Goal: Task Accomplishment & Management: Manage account settings

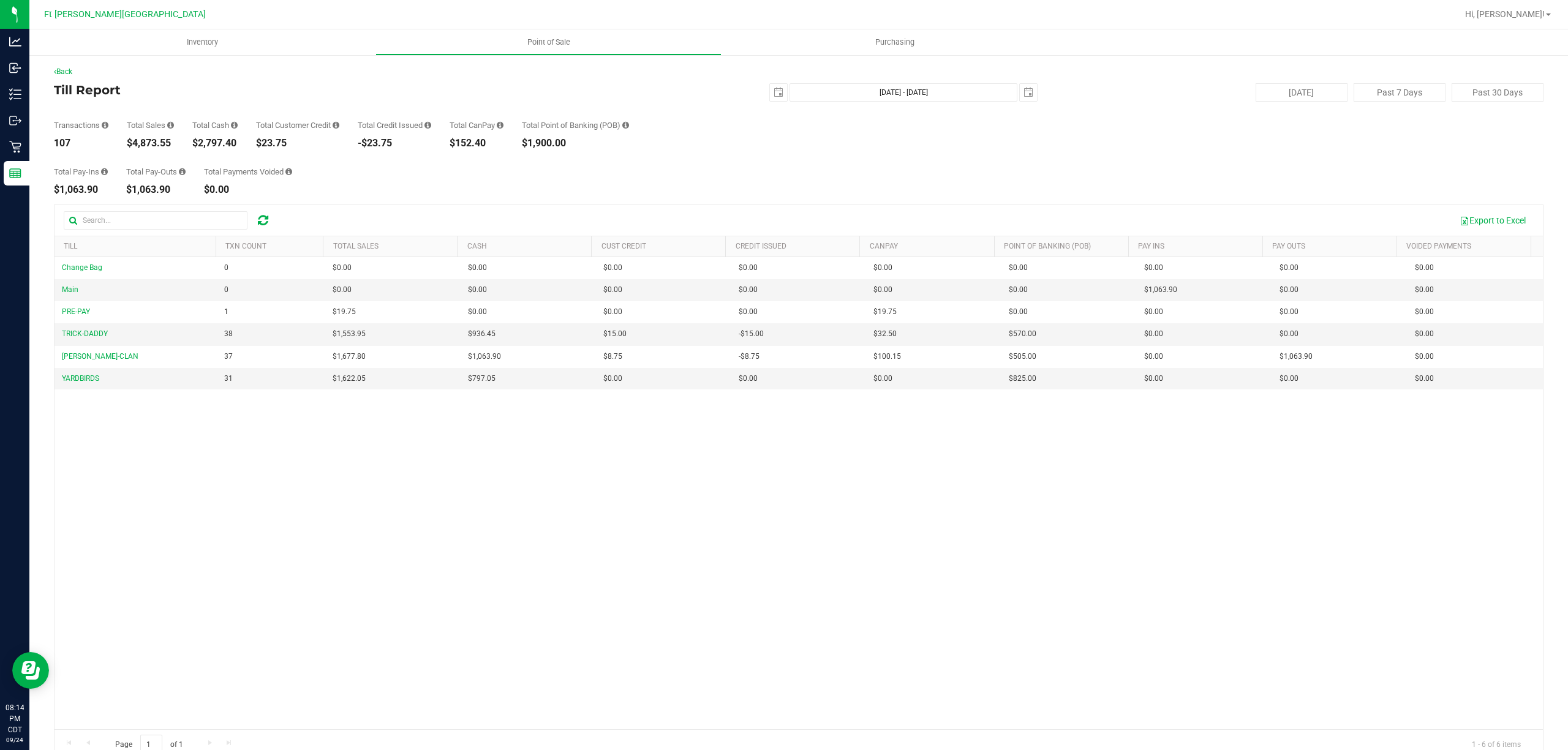
click at [523, 508] on div "Change Bag 0 $0.00 $0.00 $0.00 $0.00 $0.00 $0.00 $0.00 $0.00 $0.00 $0.00 $0.00 …" at bounding box center [799, 493] width 1488 height 473
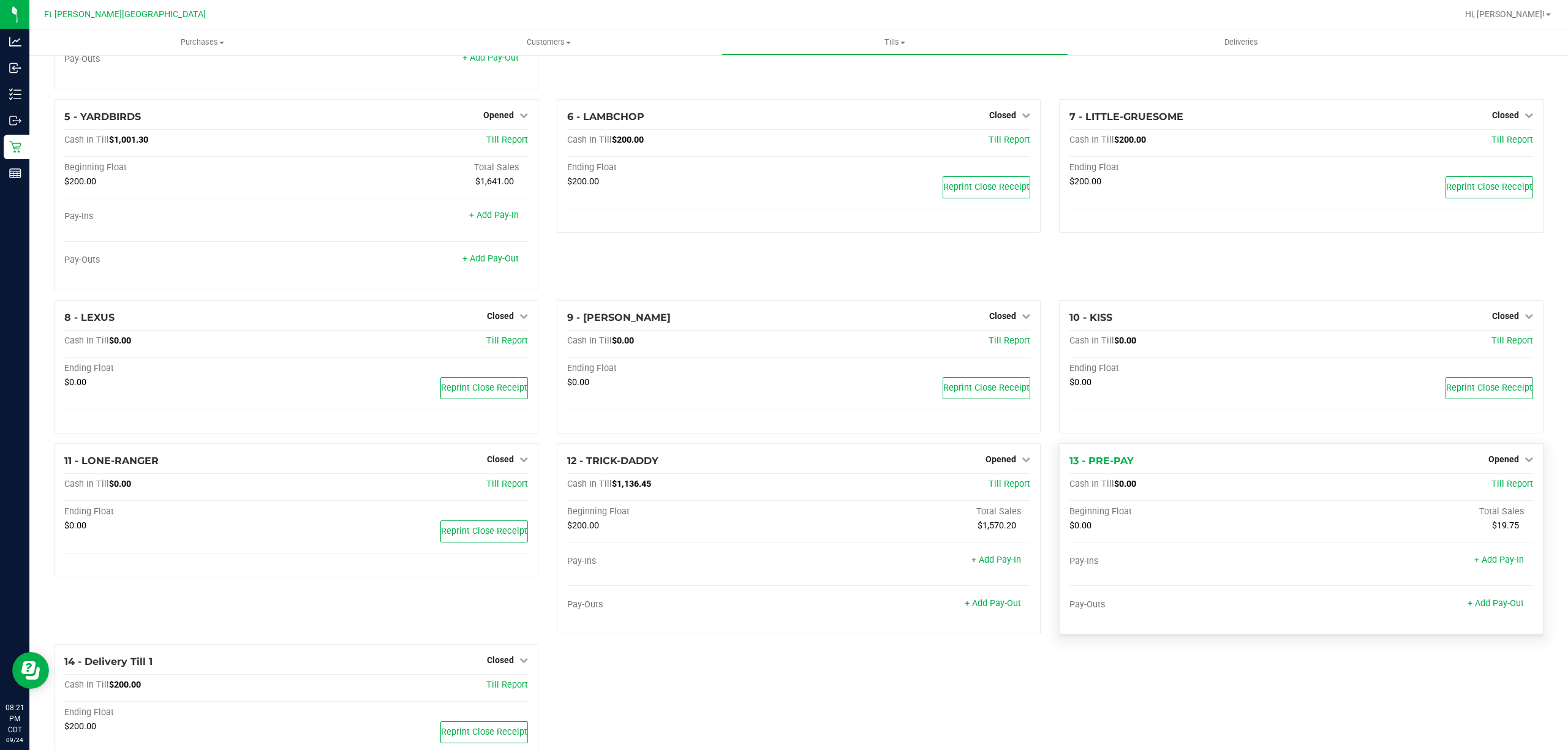
scroll to position [163, 0]
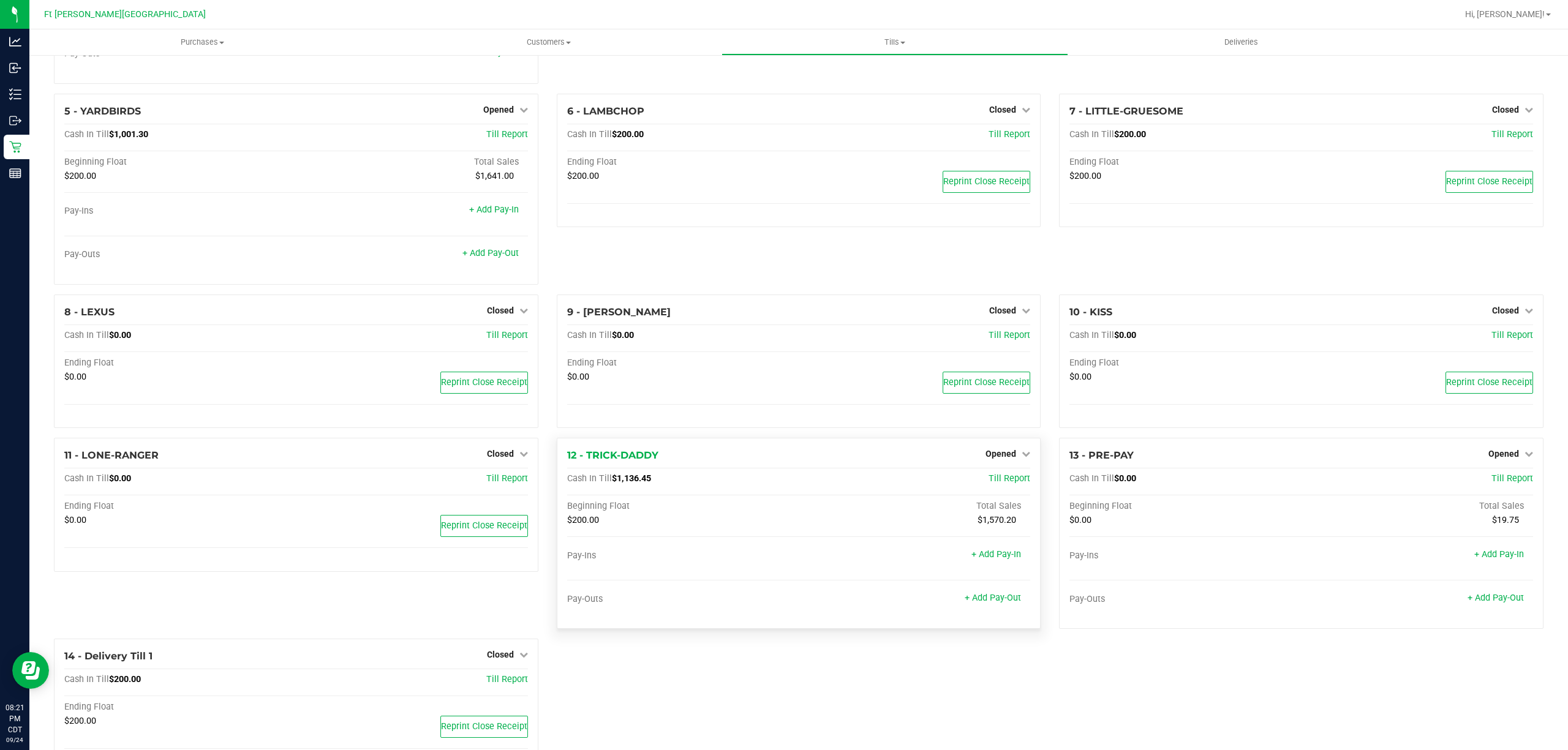
click at [1000, 451] on div "Opened" at bounding box center [1007, 454] width 45 height 15
click at [994, 459] on span "Opened" at bounding box center [1001, 454] width 31 height 10
click at [986, 479] on link "Close Till" at bounding box center [1002, 480] width 33 height 10
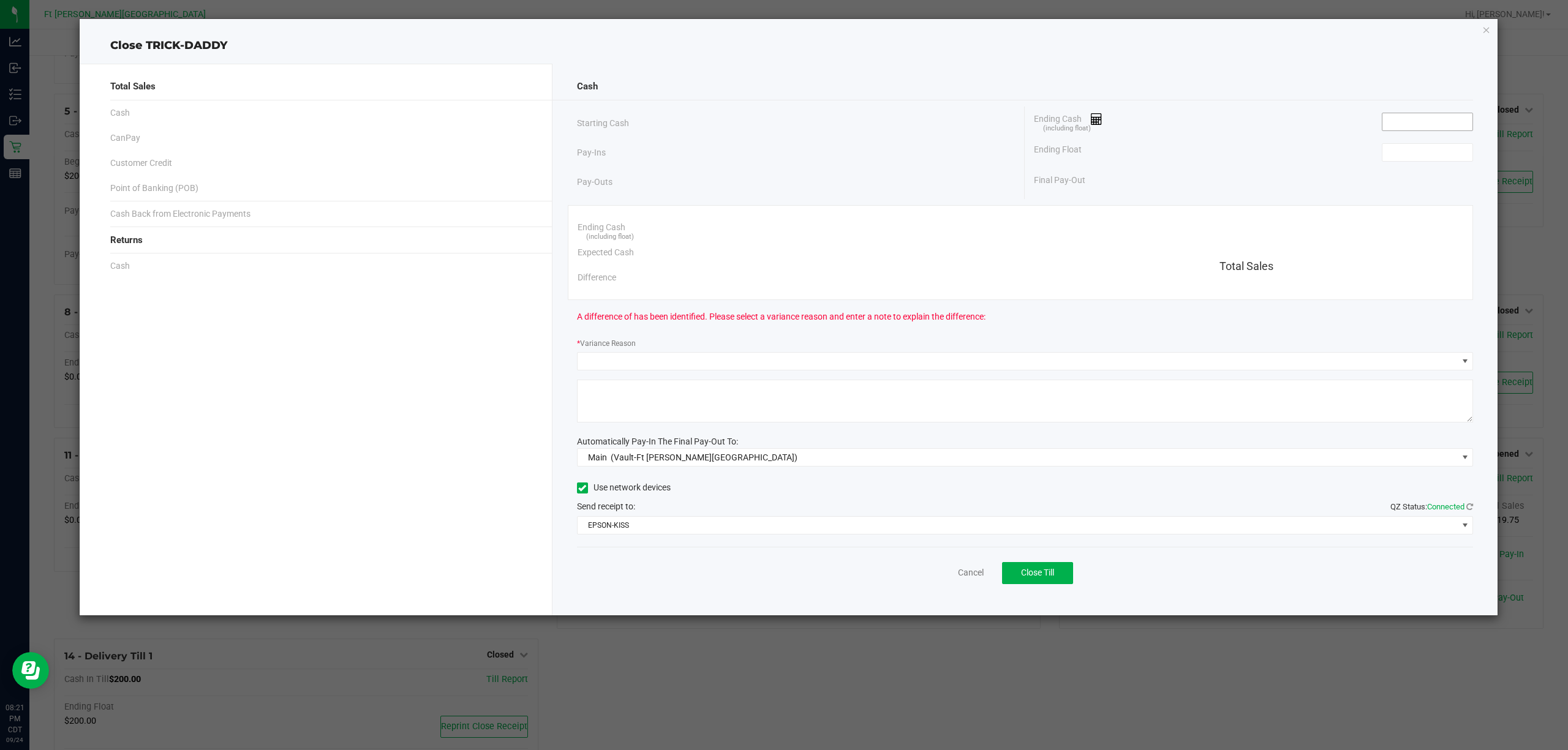
click at [1397, 128] on input at bounding box center [1427, 122] width 90 height 17
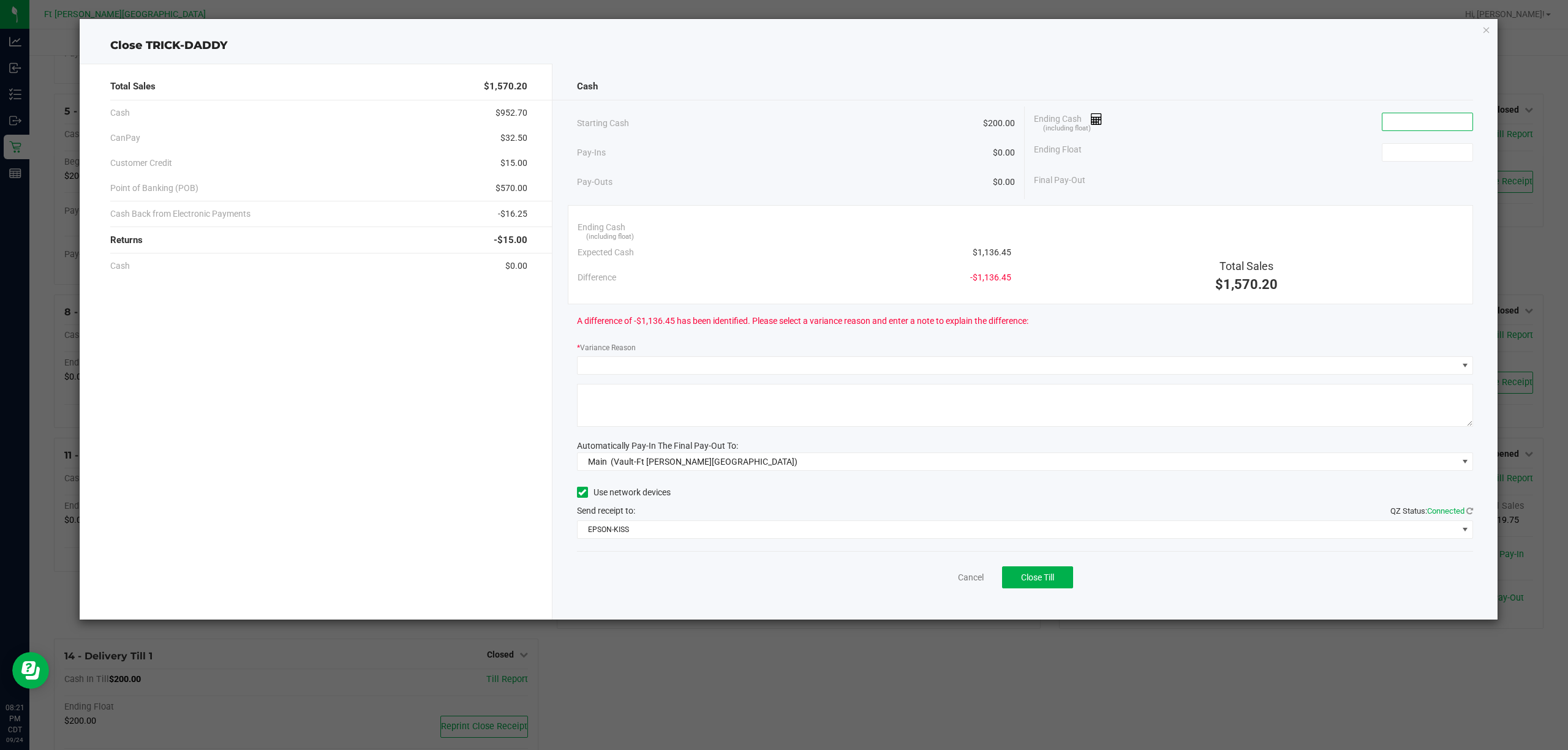
paste input "1136.3"
type input "$1,136.30"
click at [1397, 159] on input at bounding box center [1427, 153] width 90 height 17
type input "$200.00"
click at [993, 363] on span at bounding box center [1017, 365] width 880 height 17
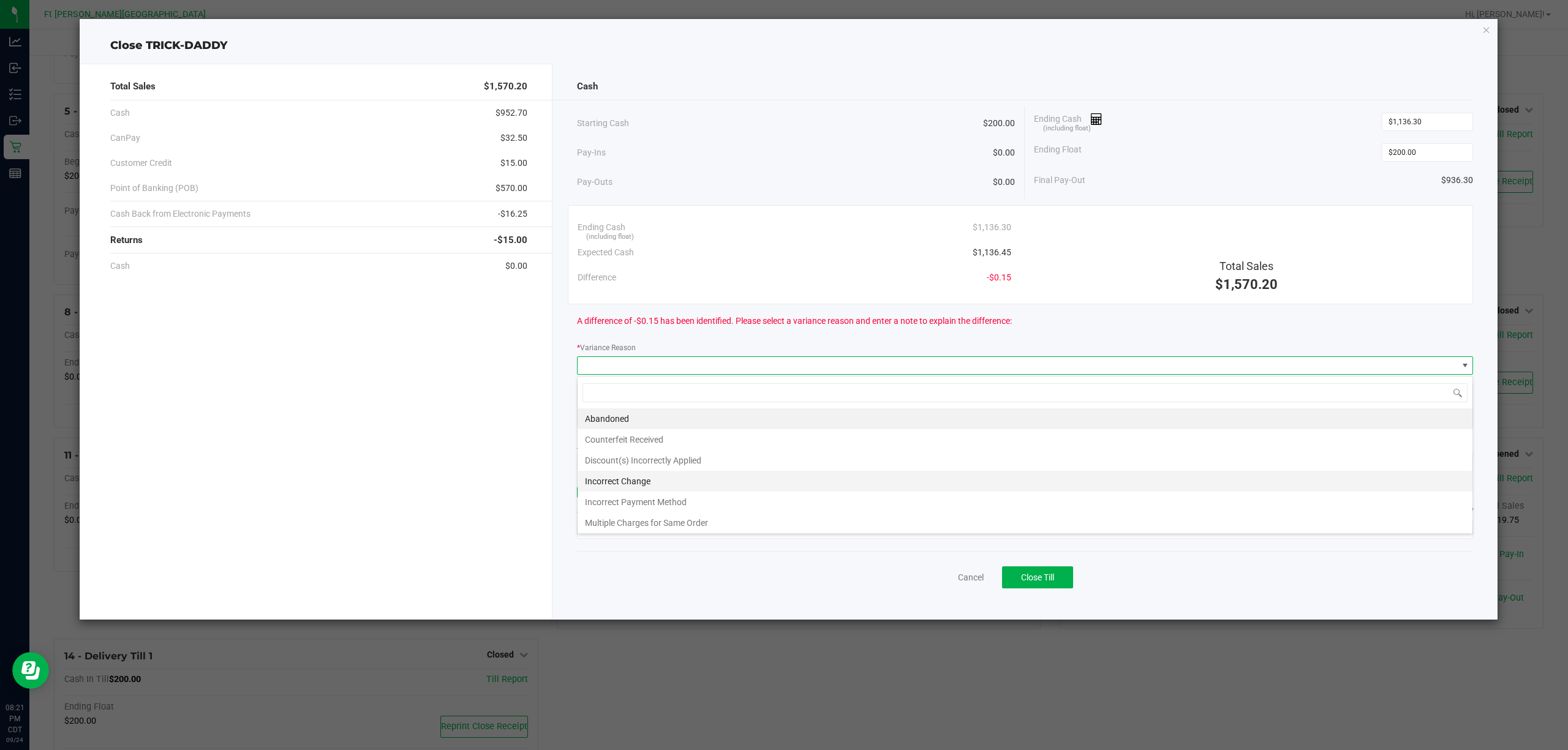
scroll to position [18, 896]
click at [643, 485] on li "Incorrect Change" at bounding box center [1024, 481] width 894 height 21
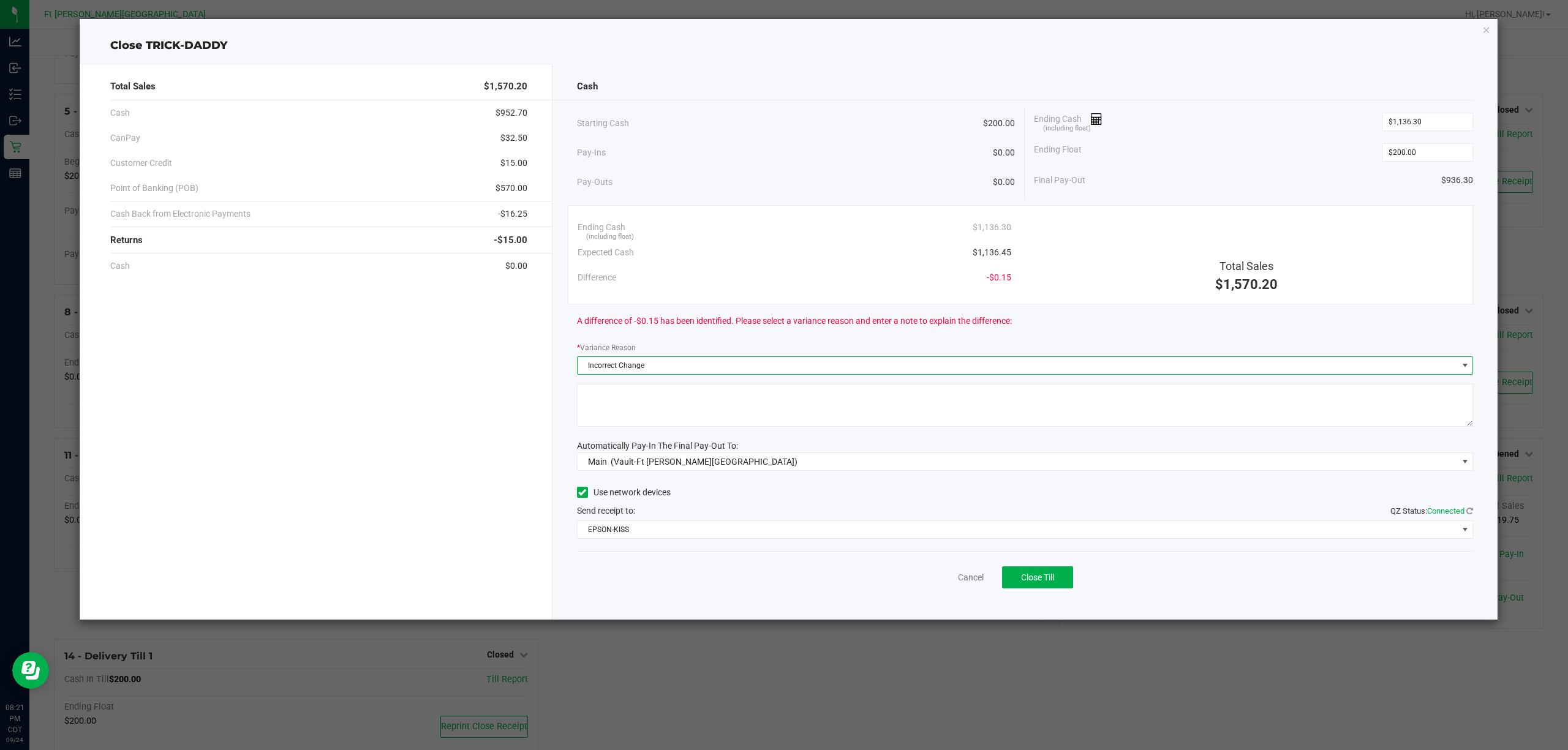
click at [713, 395] on textarea at bounding box center [1024, 405] width 896 height 43
type textarea "wrong change"
click at [1055, 570] on button "Close Till" at bounding box center [1037, 577] width 71 height 22
click at [933, 583] on link "Dismiss" at bounding box center [943, 577] width 29 height 13
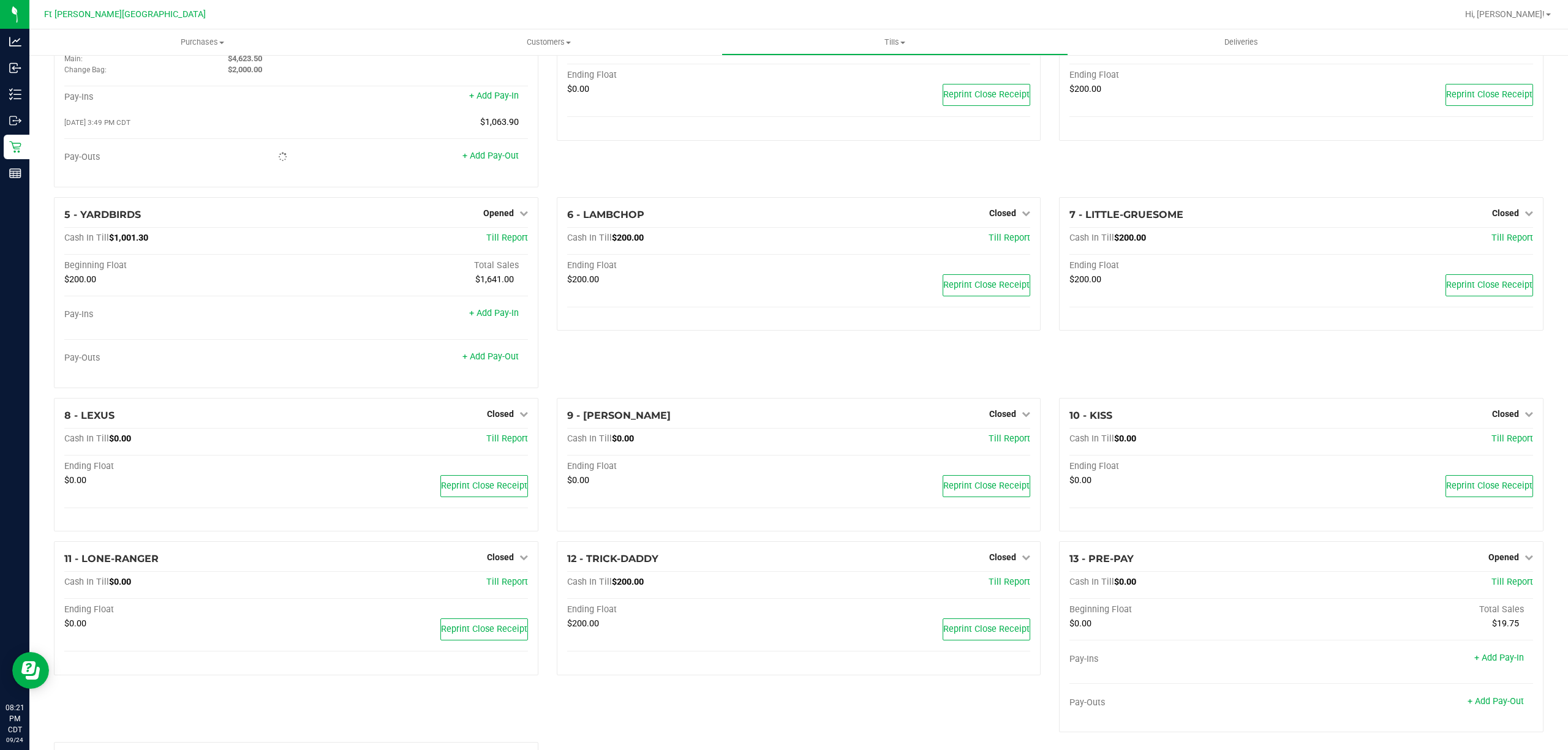
scroll to position [0, 0]
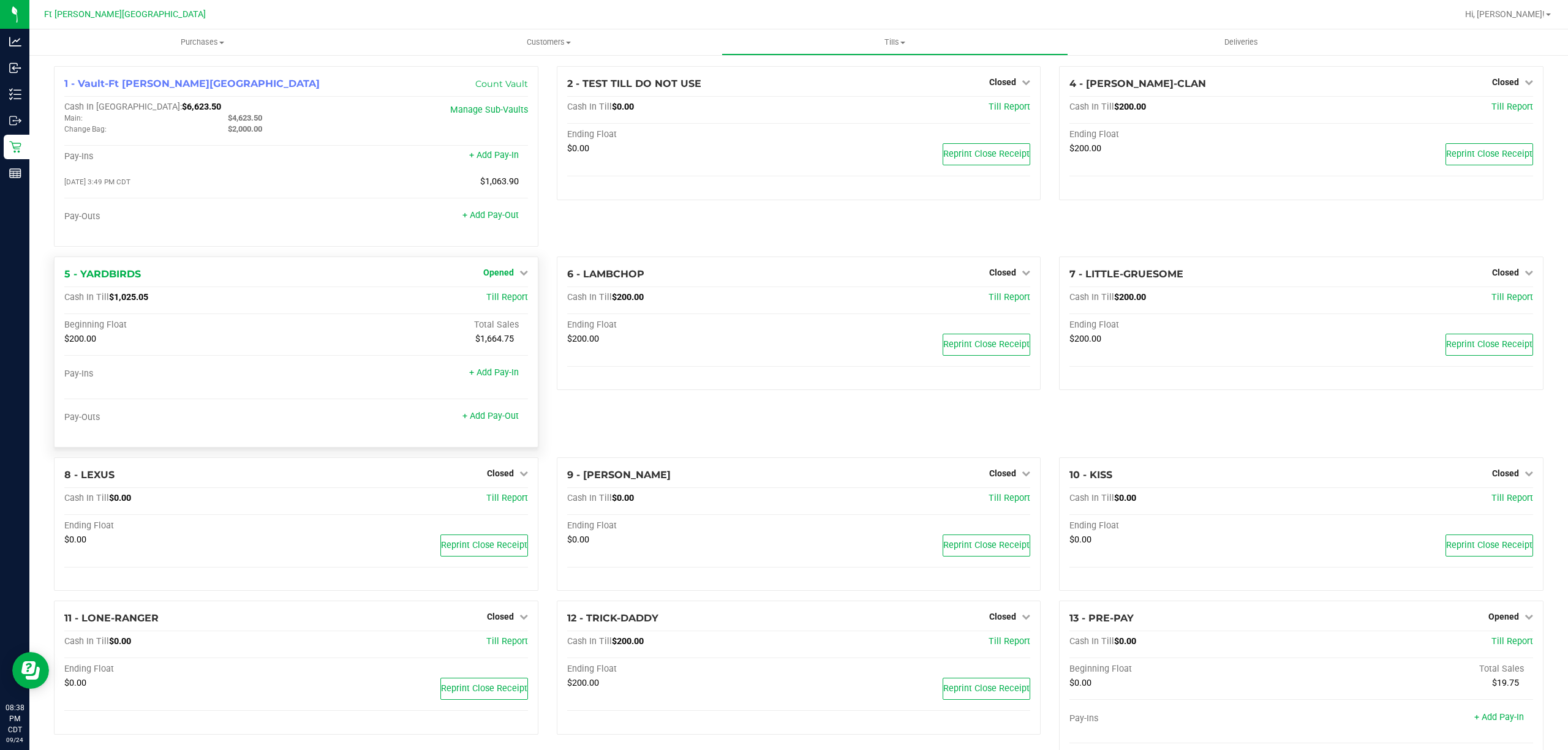
click at [488, 272] on span "Opened" at bounding box center [499, 272] width 31 height 10
click at [493, 300] on link "Close Till" at bounding box center [500, 297] width 33 height 10
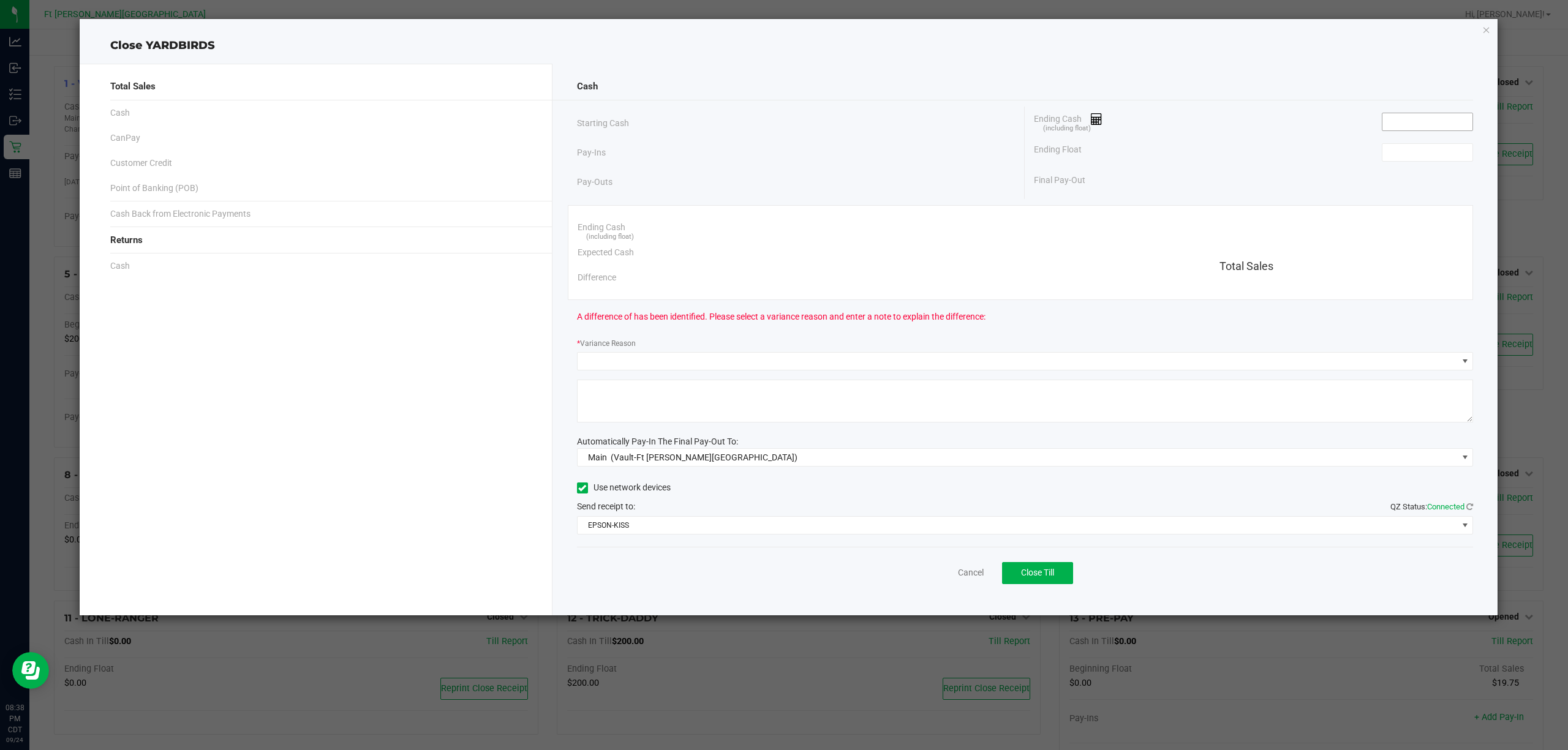
click at [1439, 115] on input at bounding box center [1427, 122] width 90 height 17
paste input "1025.05"
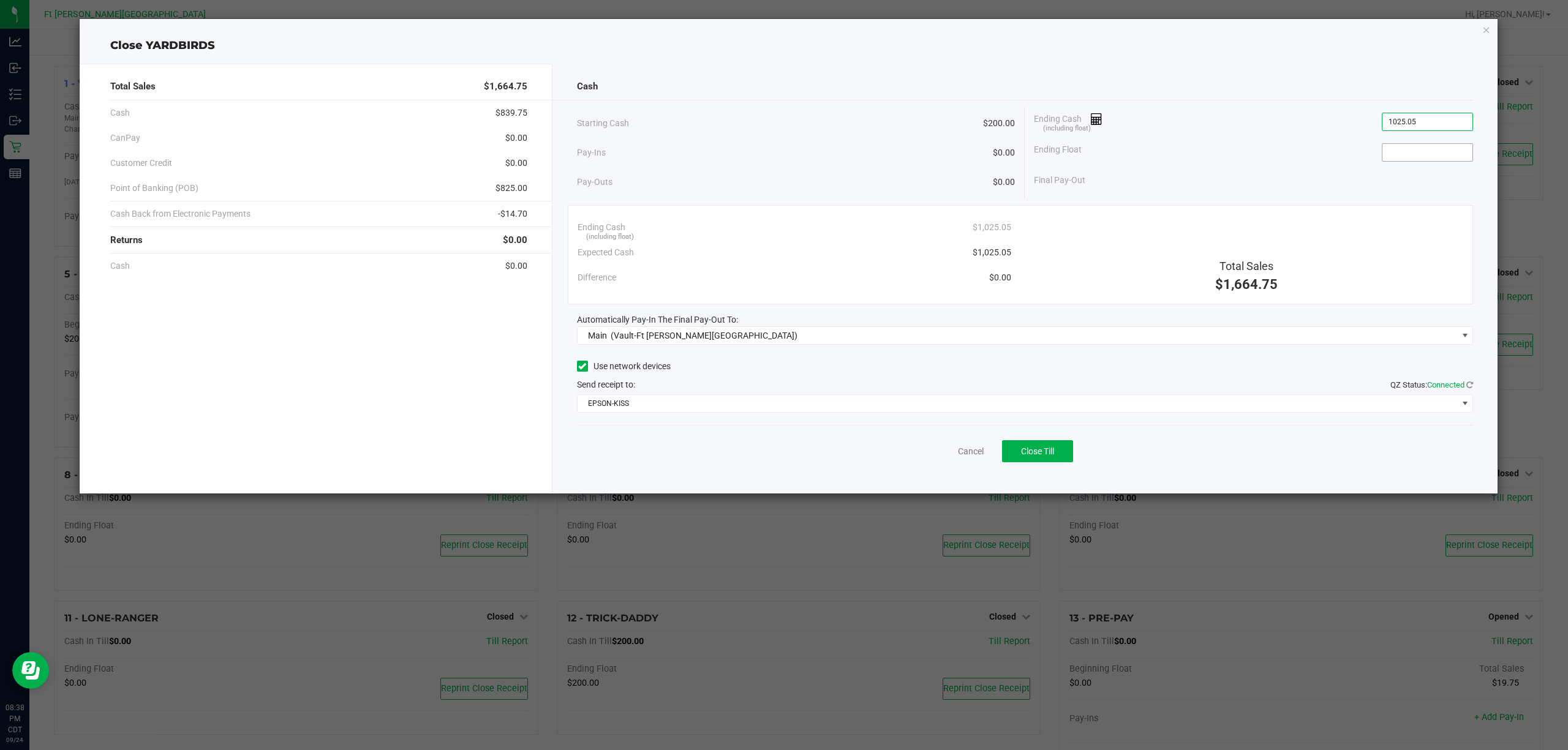
type input "$1,025.05"
click at [1424, 156] on input at bounding box center [1427, 153] width 90 height 17
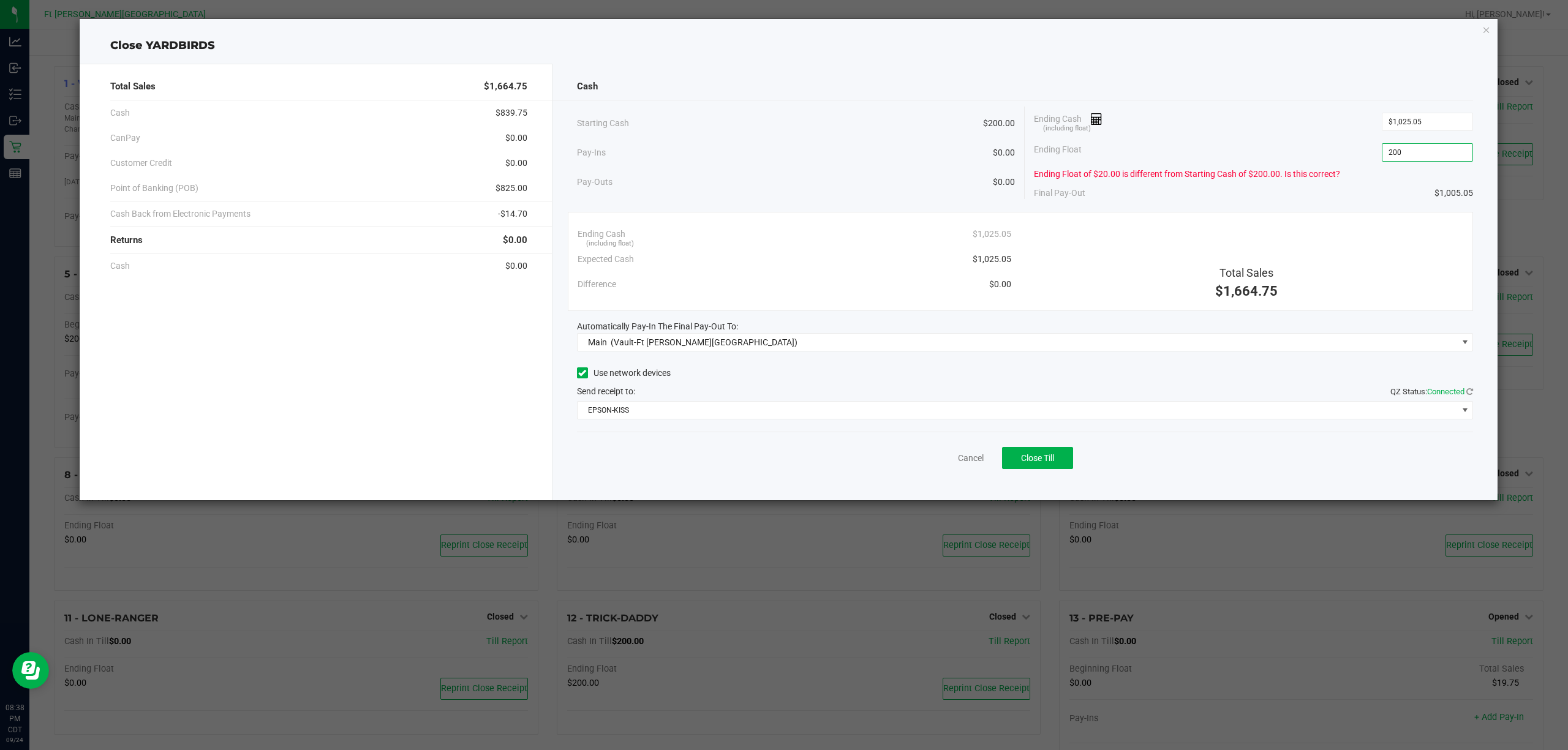
type input "$200.00"
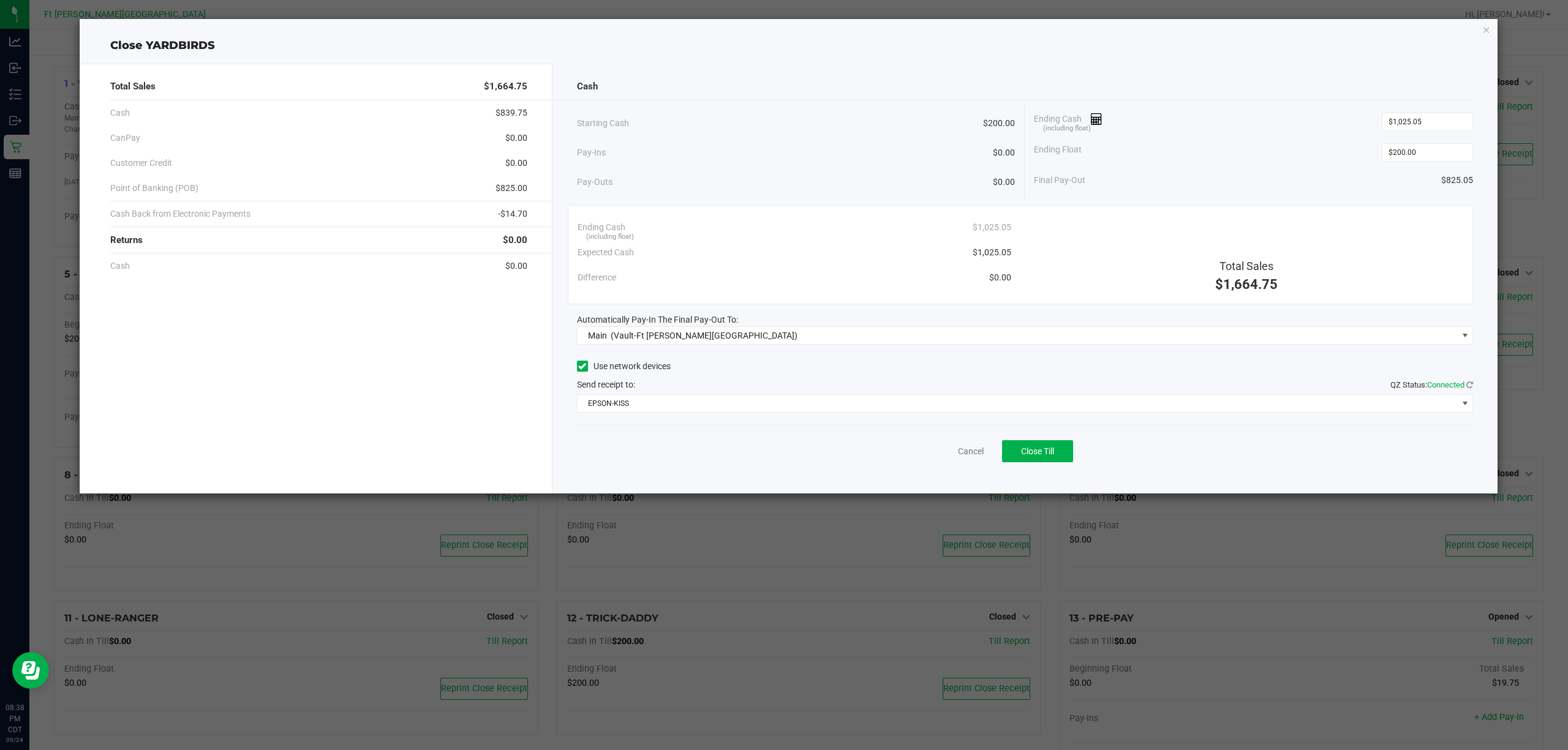
click at [1292, 91] on div "Cash" at bounding box center [1024, 86] width 896 height 26
click at [1040, 442] on button "Close Till" at bounding box center [1037, 451] width 71 height 22
click at [944, 456] on link "Dismiss" at bounding box center [943, 451] width 29 height 13
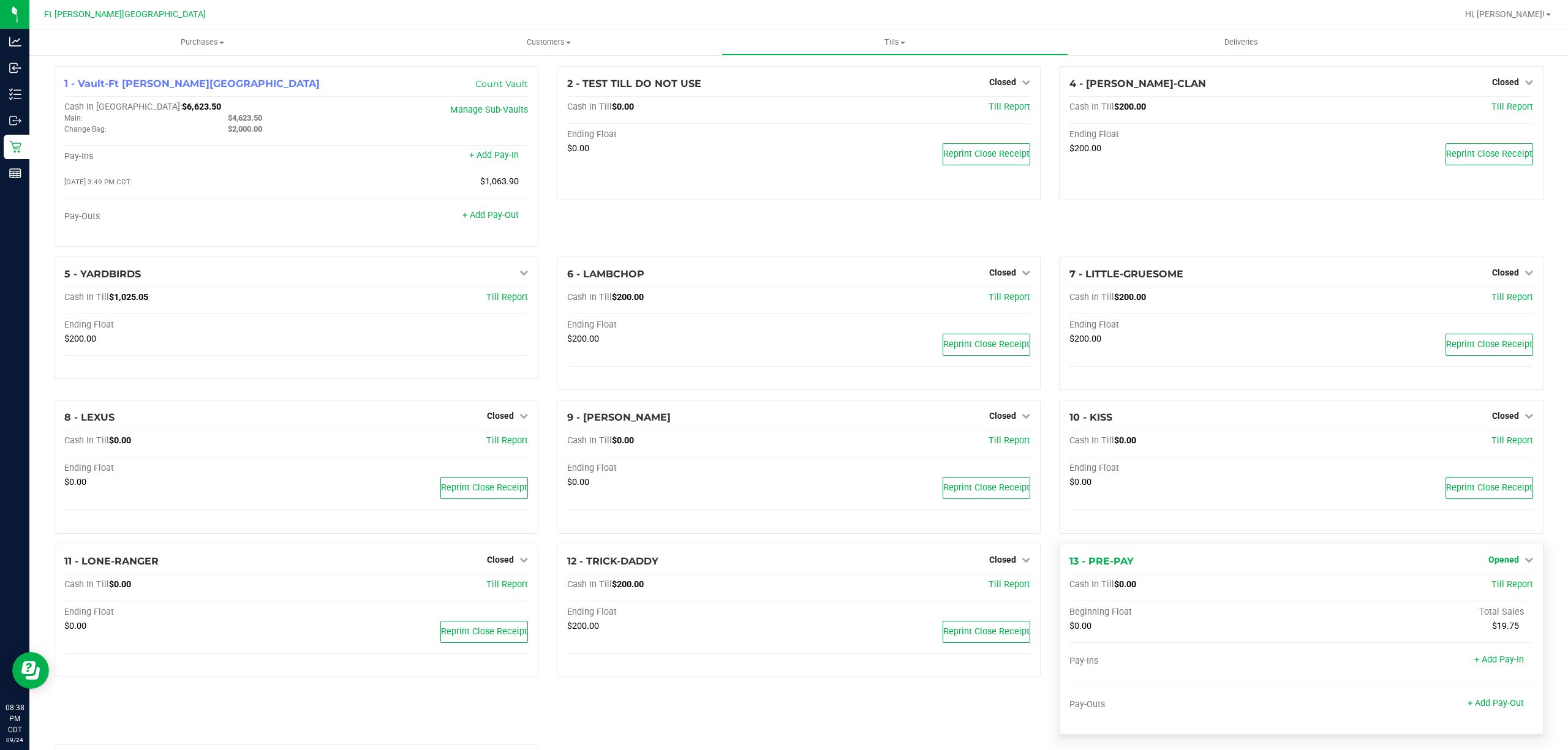
click at [1502, 561] on span "Opened" at bounding box center [1504, 559] width 31 height 10
click at [1503, 586] on link "Close Till" at bounding box center [1505, 584] width 33 height 10
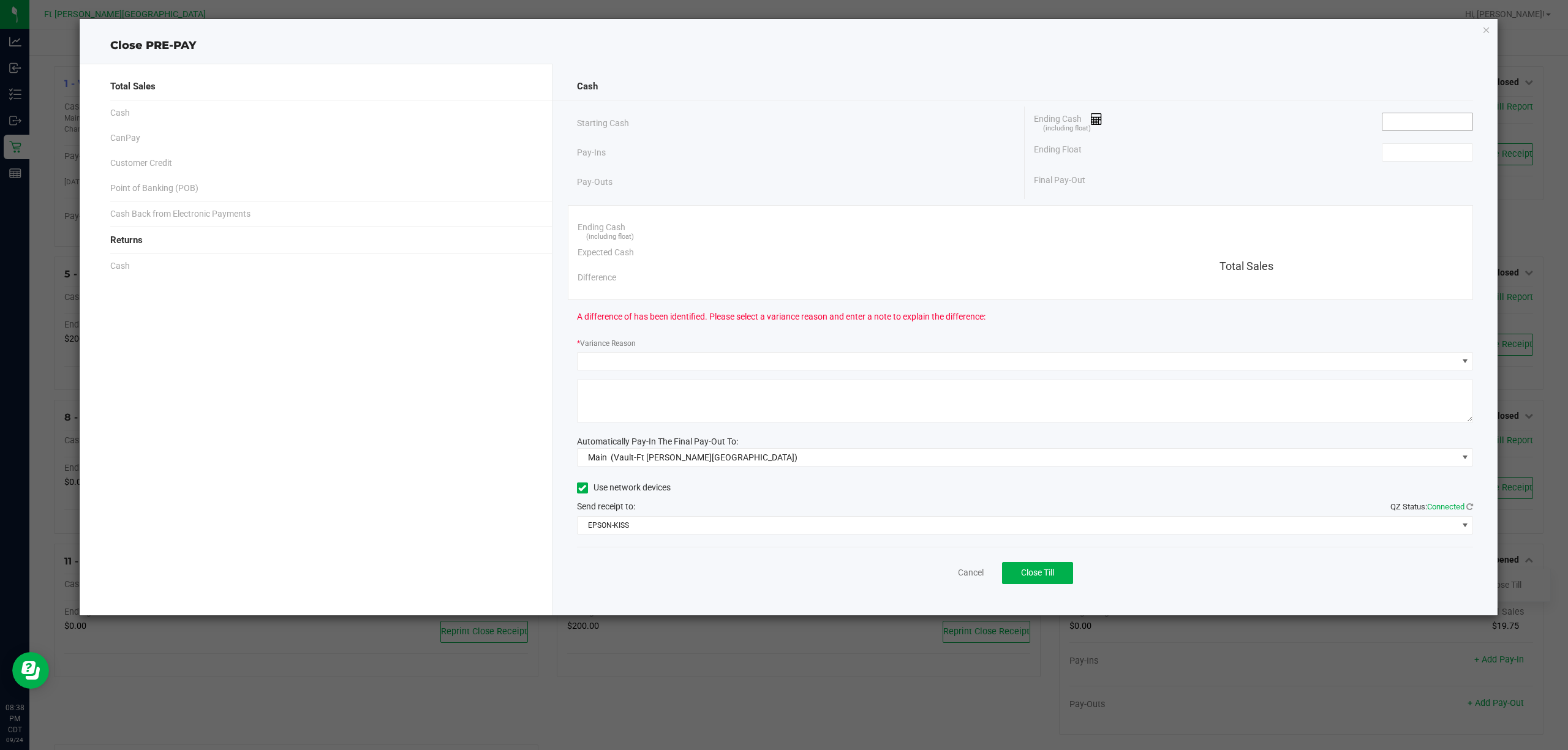
click at [1422, 121] on input at bounding box center [1427, 122] width 90 height 17
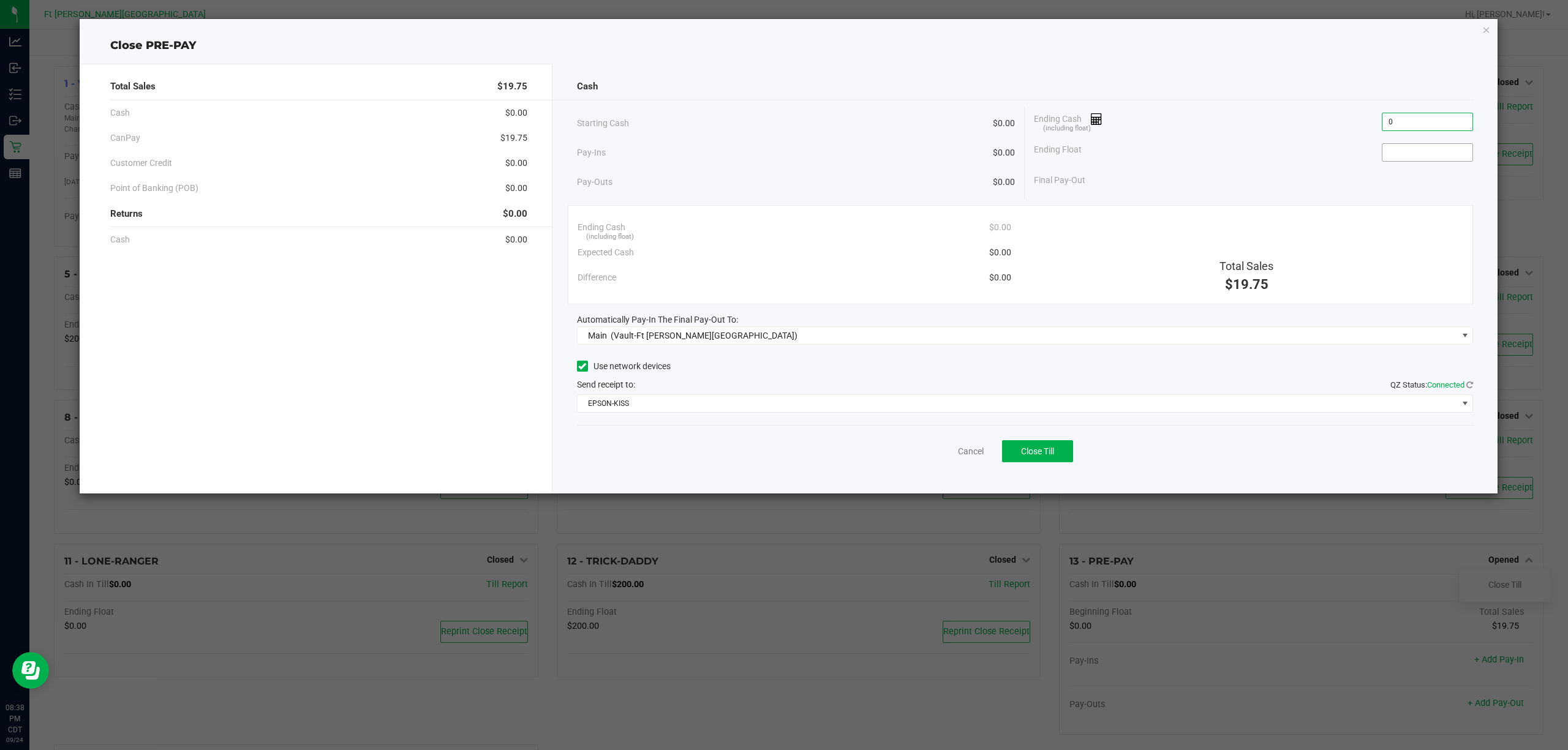
type input "$0.00"
click at [1410, 155] on input at bounding box center [1427, 153] width 90 height 17
type input "$0.00"
click at [1296, 142] on div "Ending Float $0.00" at bounding box center [1253, 153] width 439 height 31
click at [1064, 462] on button "Close Till" at bounding box center [1037, 451] width 71 height 22
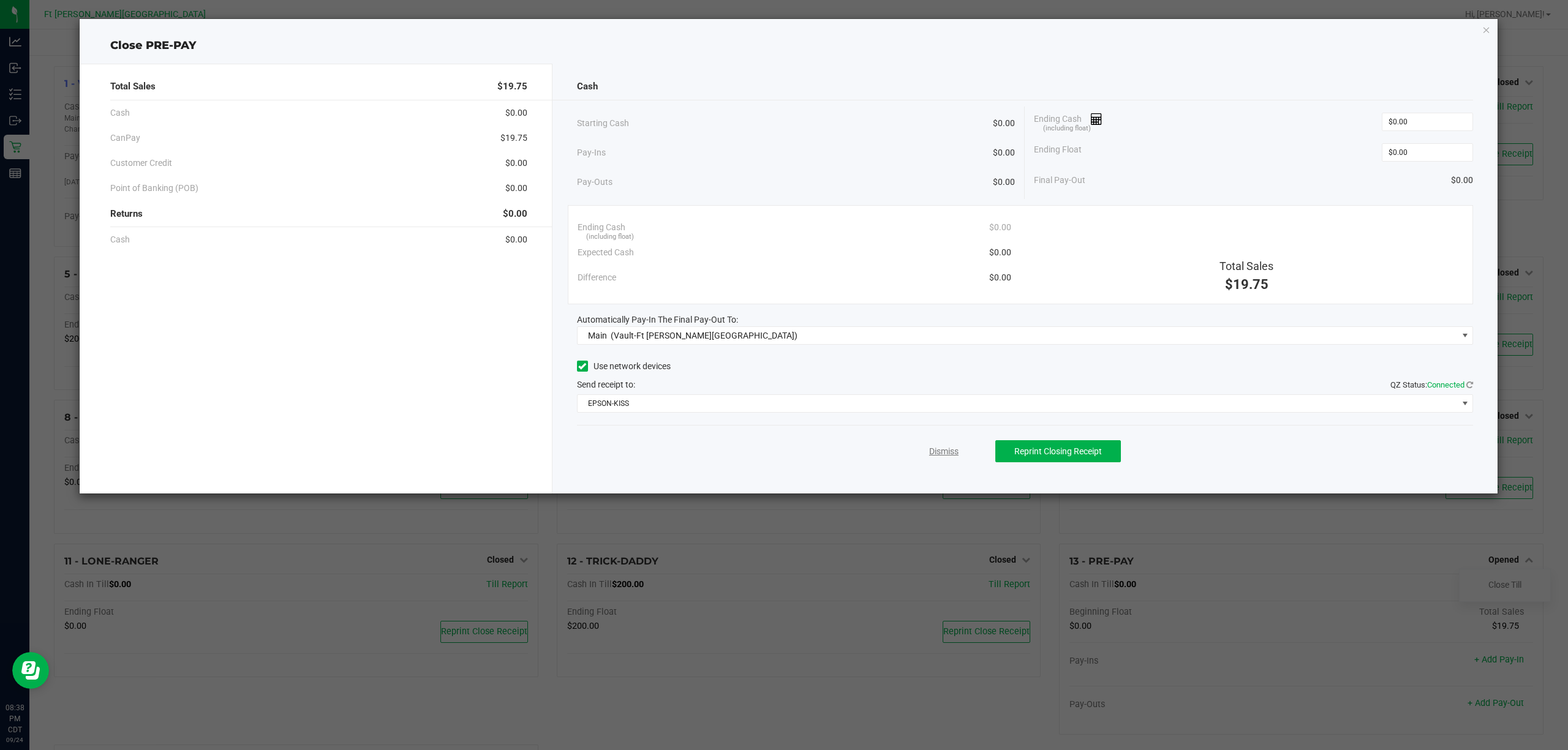
click at [929, 457] on link "Dismiss" at bounding box center [943, 451] width 29 height 13
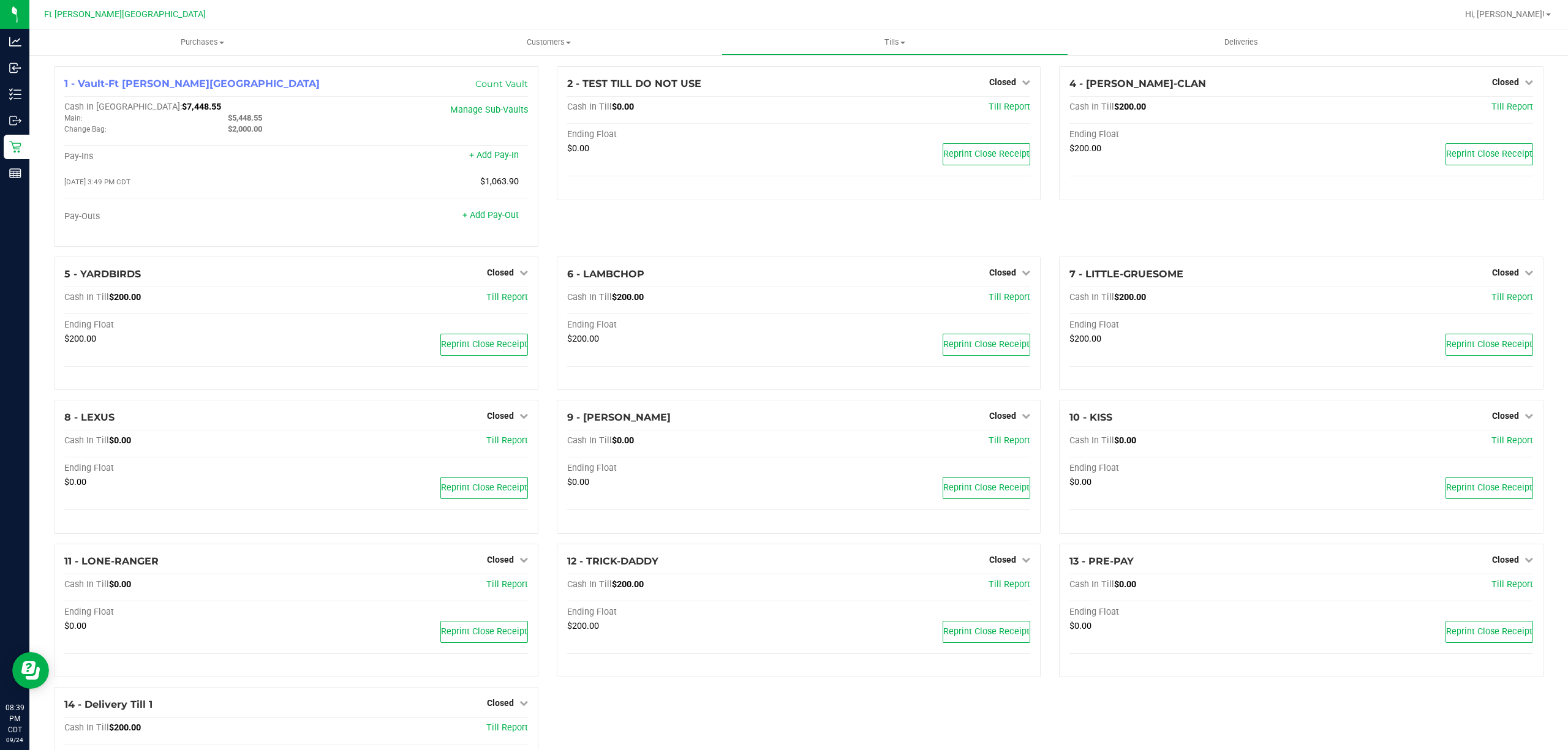
click at [731, 20] on div at bounding box center [837, 14] width 1237 height 24
drag, startPoint x: 909, startPoint y: 48, endPoint x: 871, endPoint y: 80, distance: 49.7
click at [909, 48] on uib-tab-heading "Tills Manage tills Reconcile e-payments" at bounding box center [894, 42] width 345 height 25
click at [816, 90] on span "Reconcile e-payments" at bounding box center [782, 88] width 122 height 10
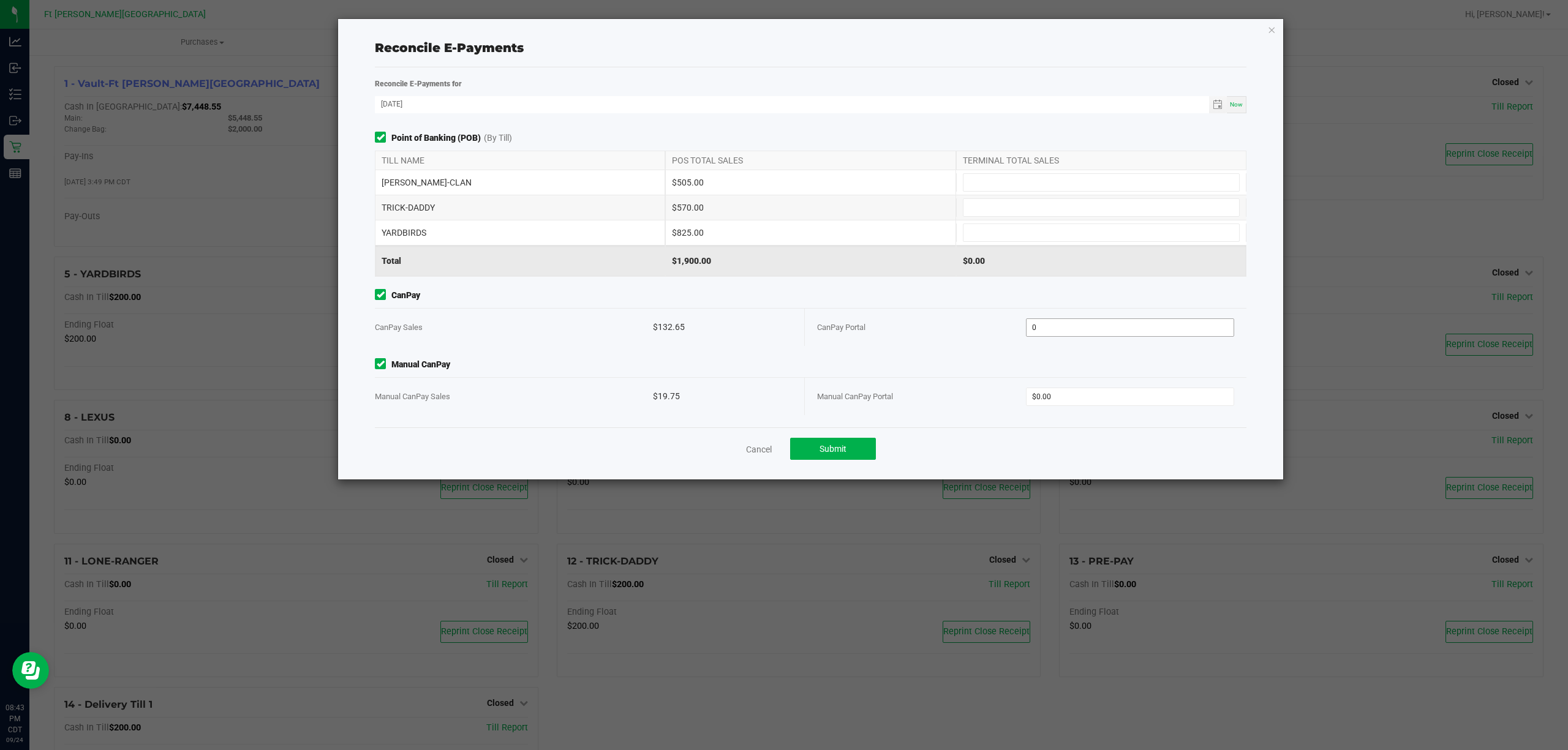
click at [1071, 329] on input "0" at bounding box center [1130, 327] width 207 height 17
type input "$132.65"
type input "$19.75"
click at [929, 371] on span "Manual CanPay" at bounding box center [810, 364] width 872 height 13
click at [1111, 184] on input at bounding box center [1101, 183] width 275 height 17
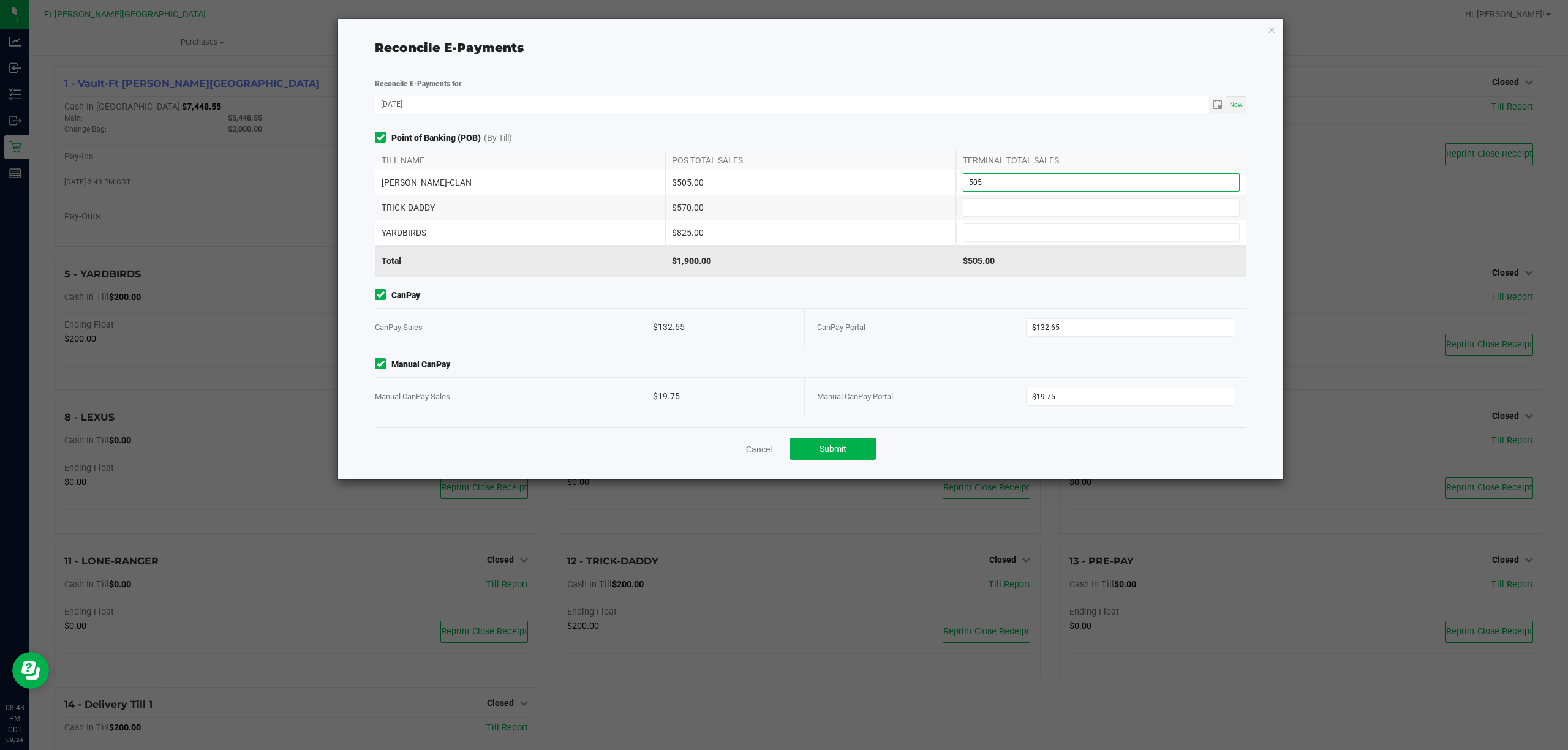
type input "$505.00"
type input "$57.00"
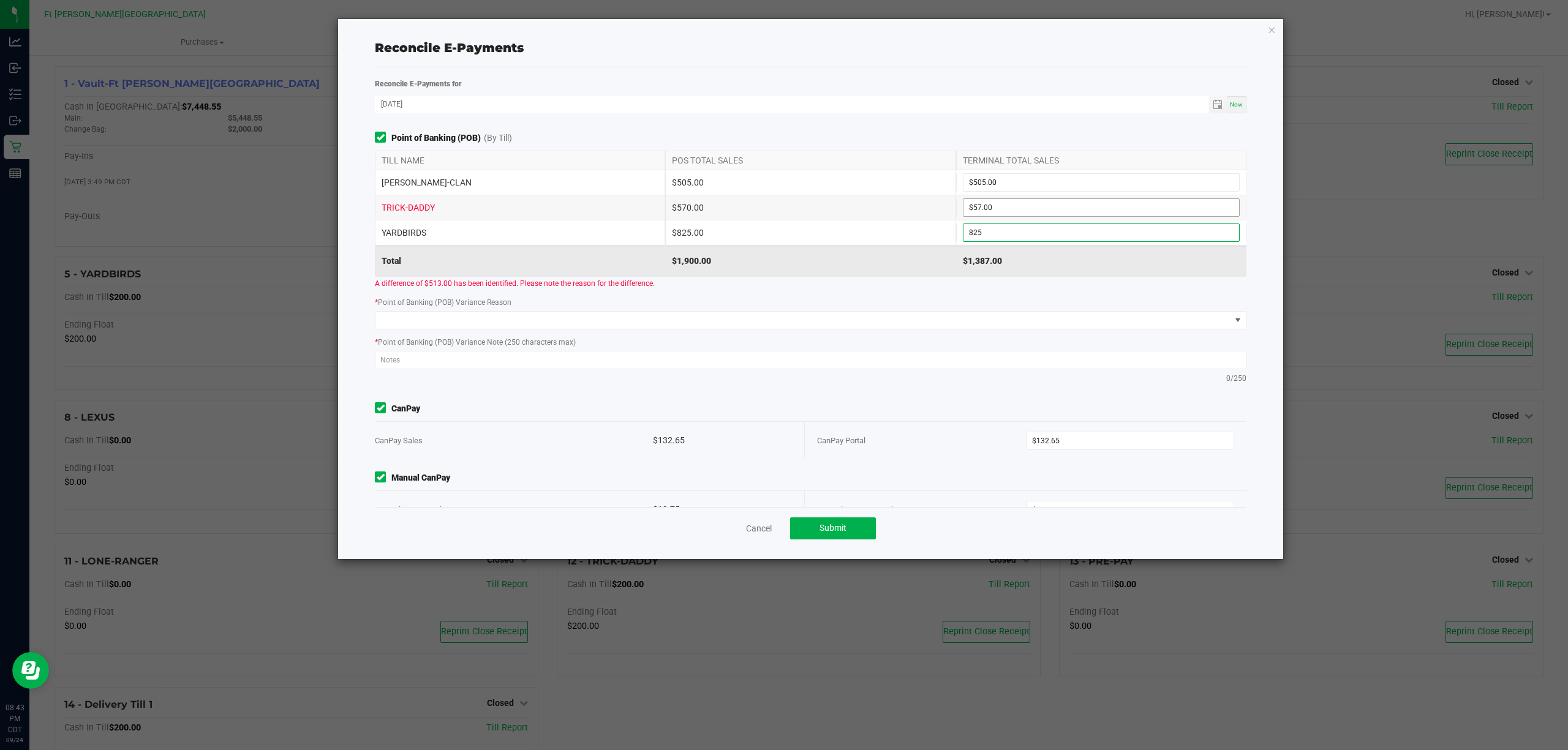
type input "825"
type input "57"
type input "$825.00"
click at [1089, 205] on input "57" at bounding box center [1101, 207] width 275 height 17
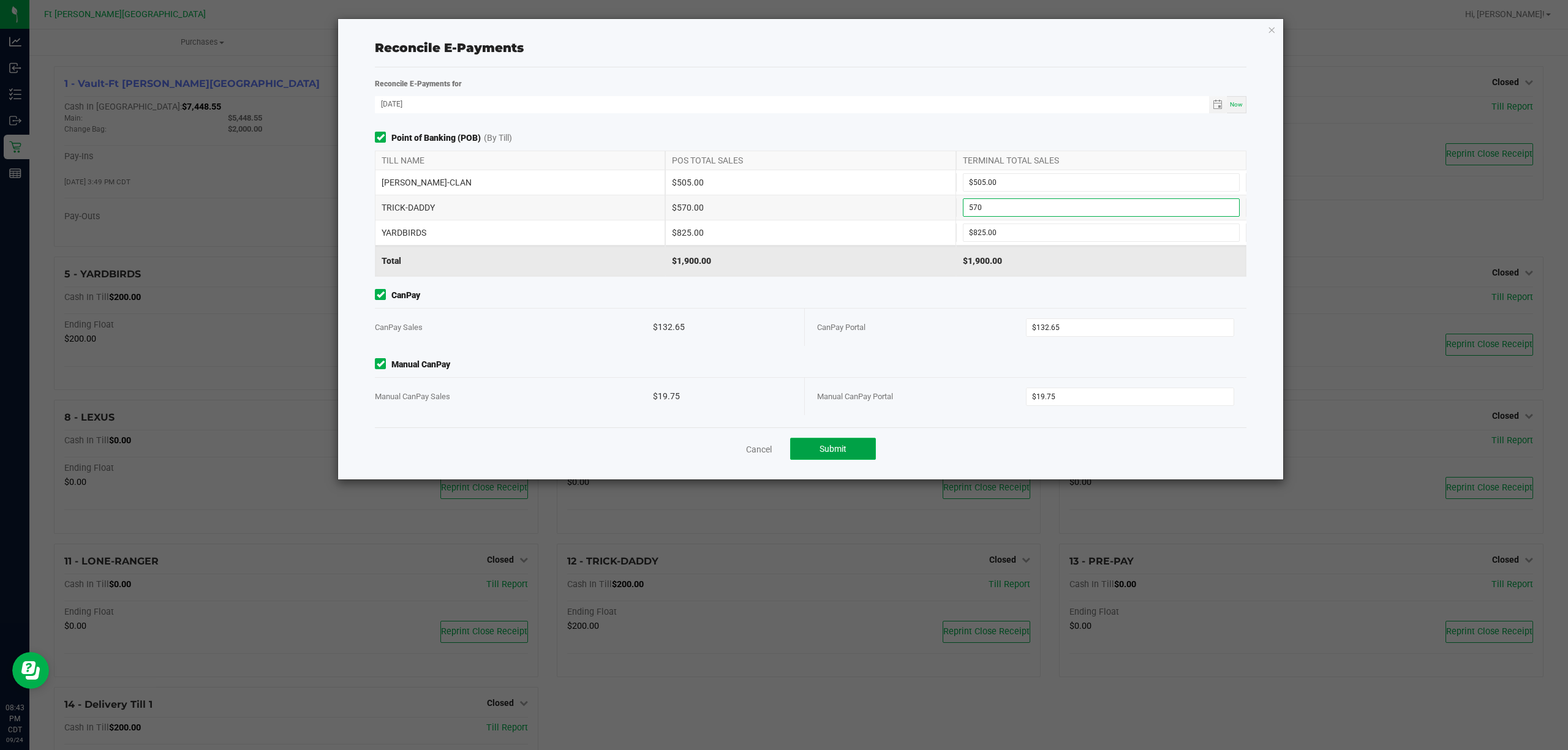
type input "$570.00"
click at [843, 445] on span "Submit" at bounding box center [833, 449] width 27 height 10
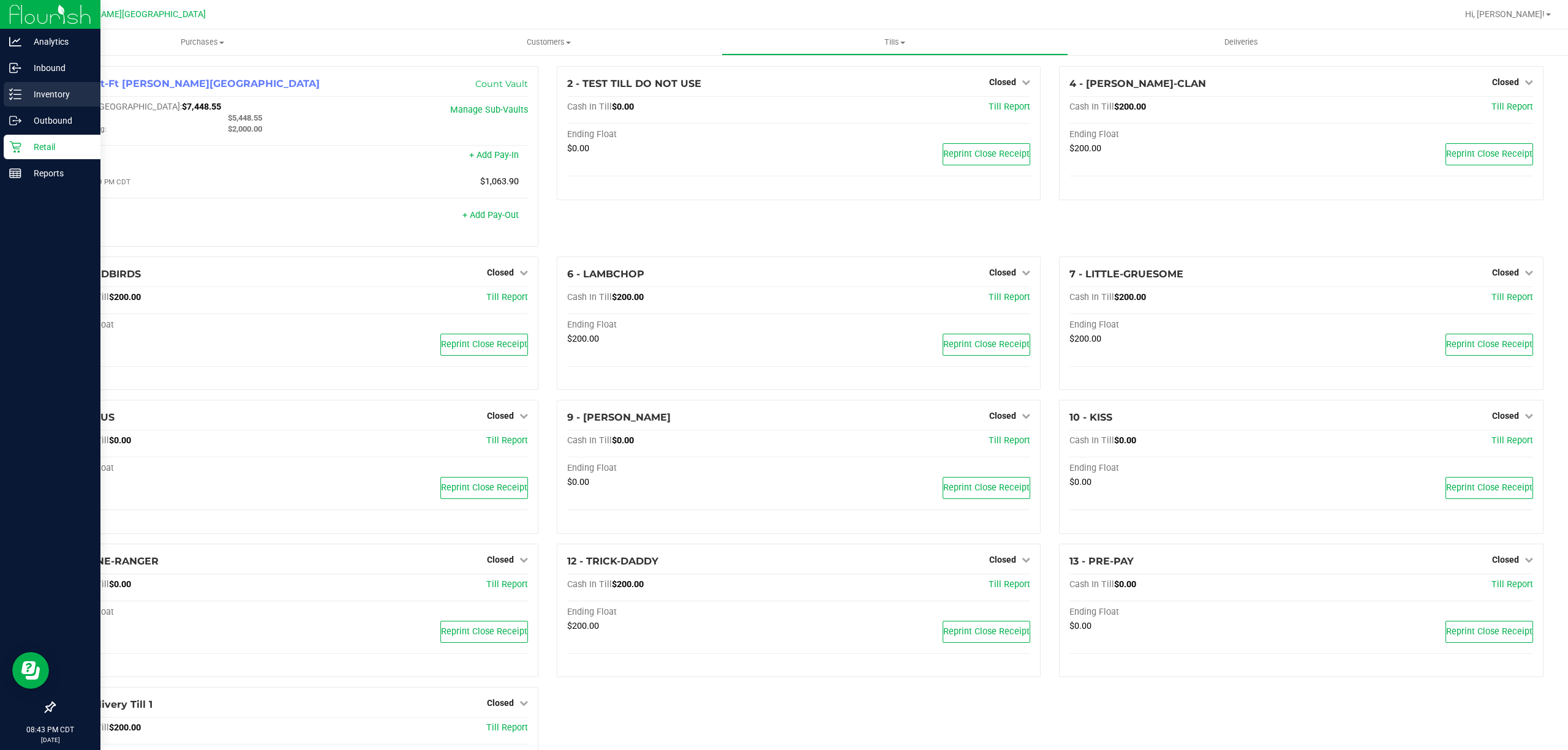
click at [27, 92] on p "Inventory" at bounding box center [58, 94] width 74 height 15
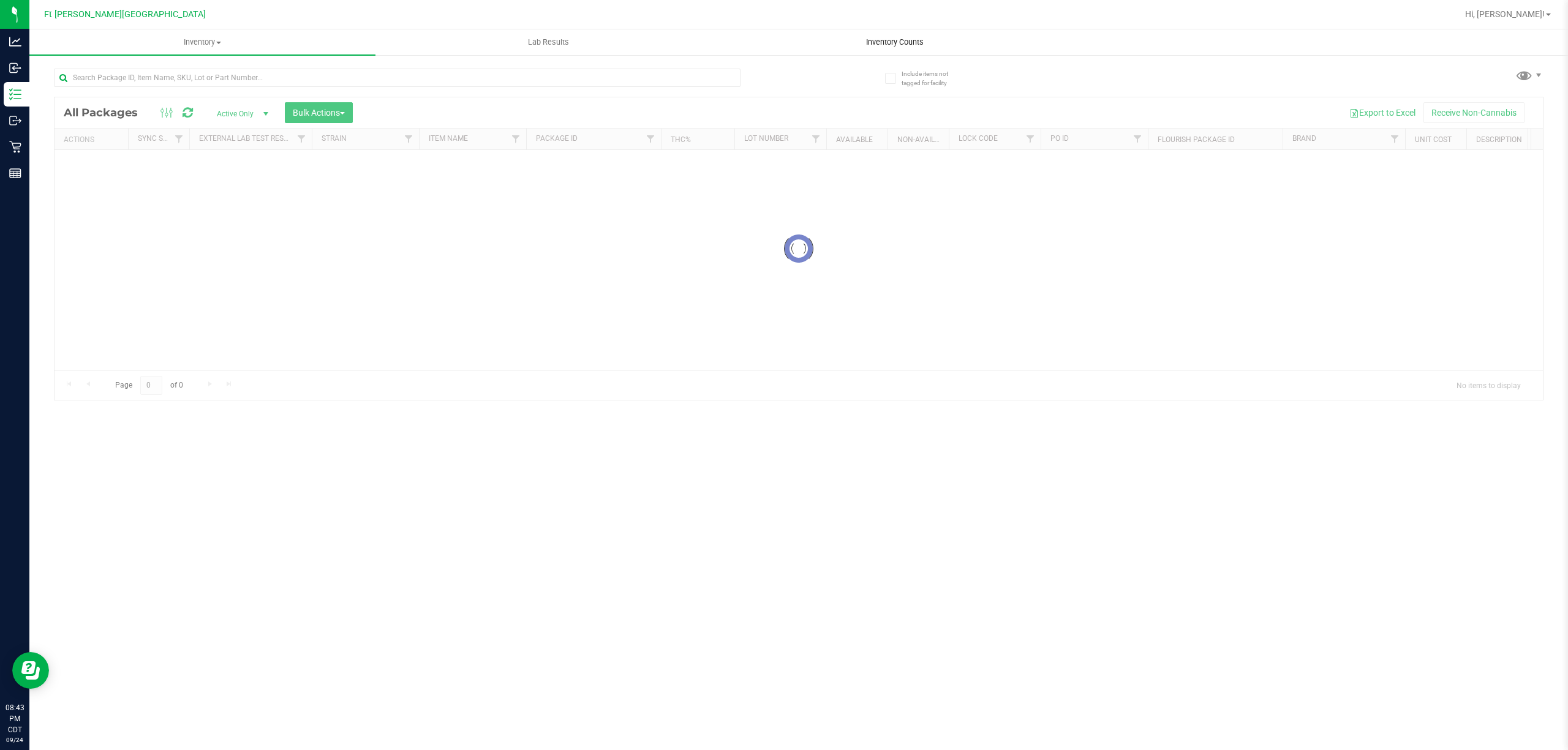
click at [919, 37] on span "Inventory Counts" at bounding box center [895, 42] width 91 height 11
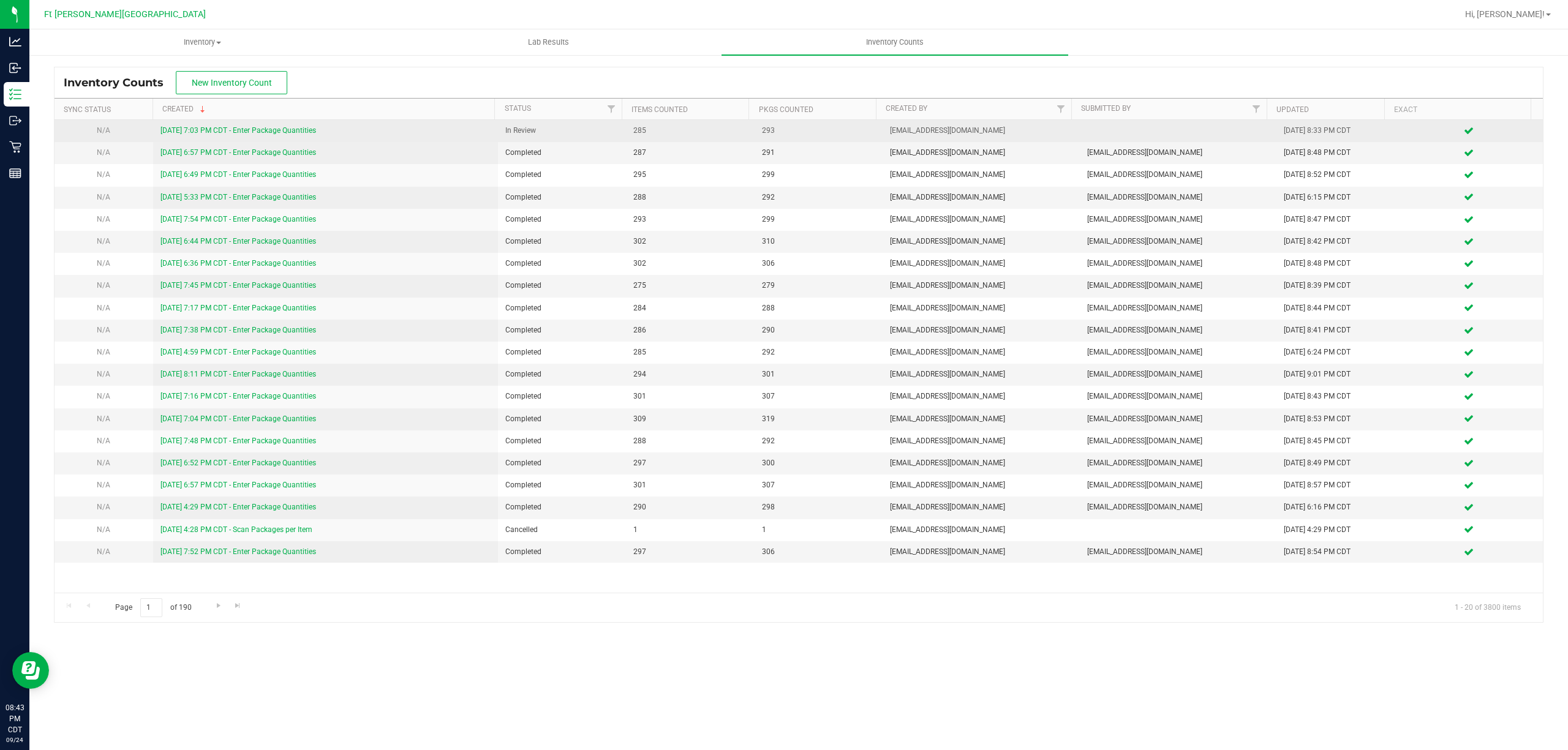
click at [311, 129] on link "[DATE] 7:03 PM CDT - Enter Package Quantities" at bounding box center [239, 131] width 156 height 9
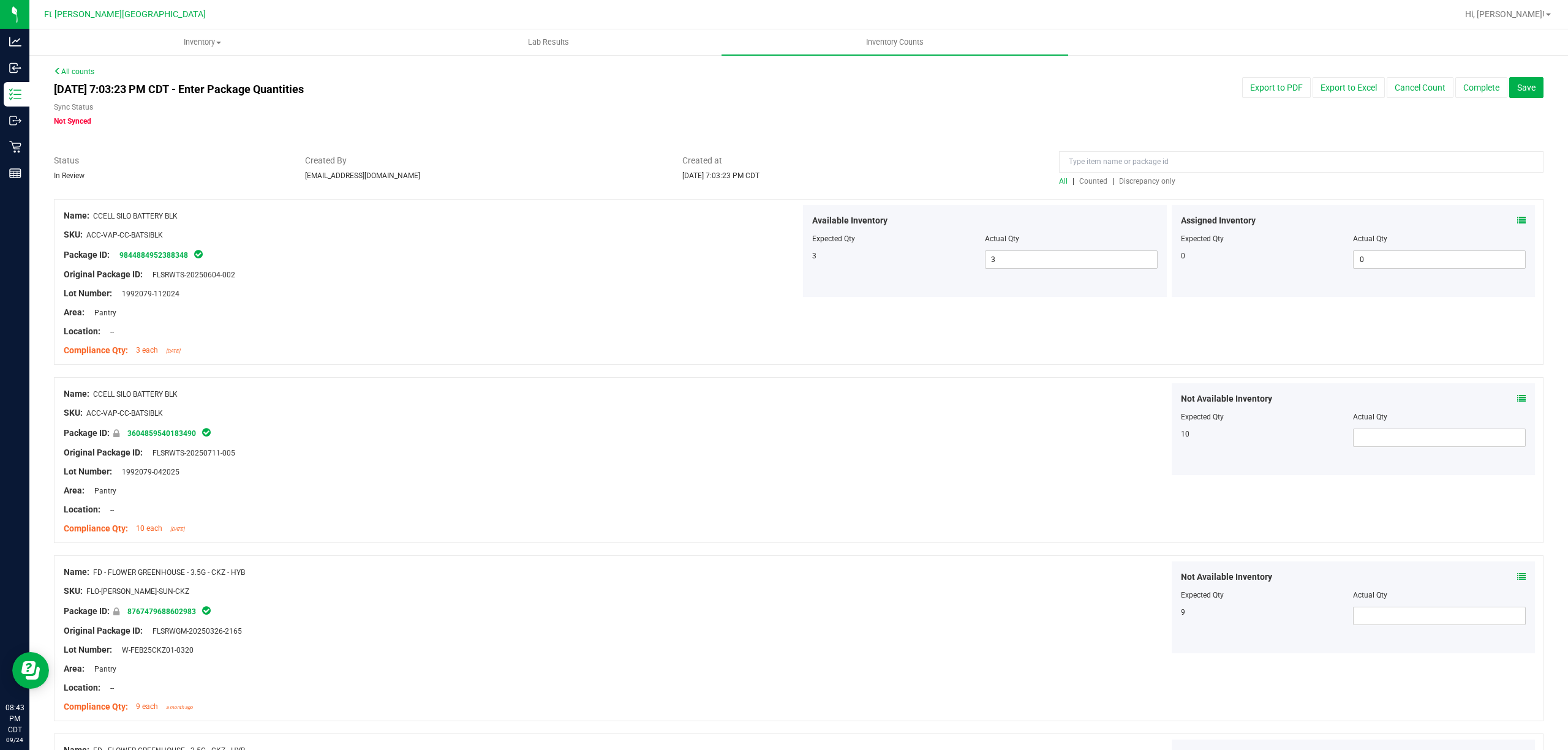
click at [1136, 180] on span "Discrepancy only" at bounding box center [1147, 181] width 56 height 9
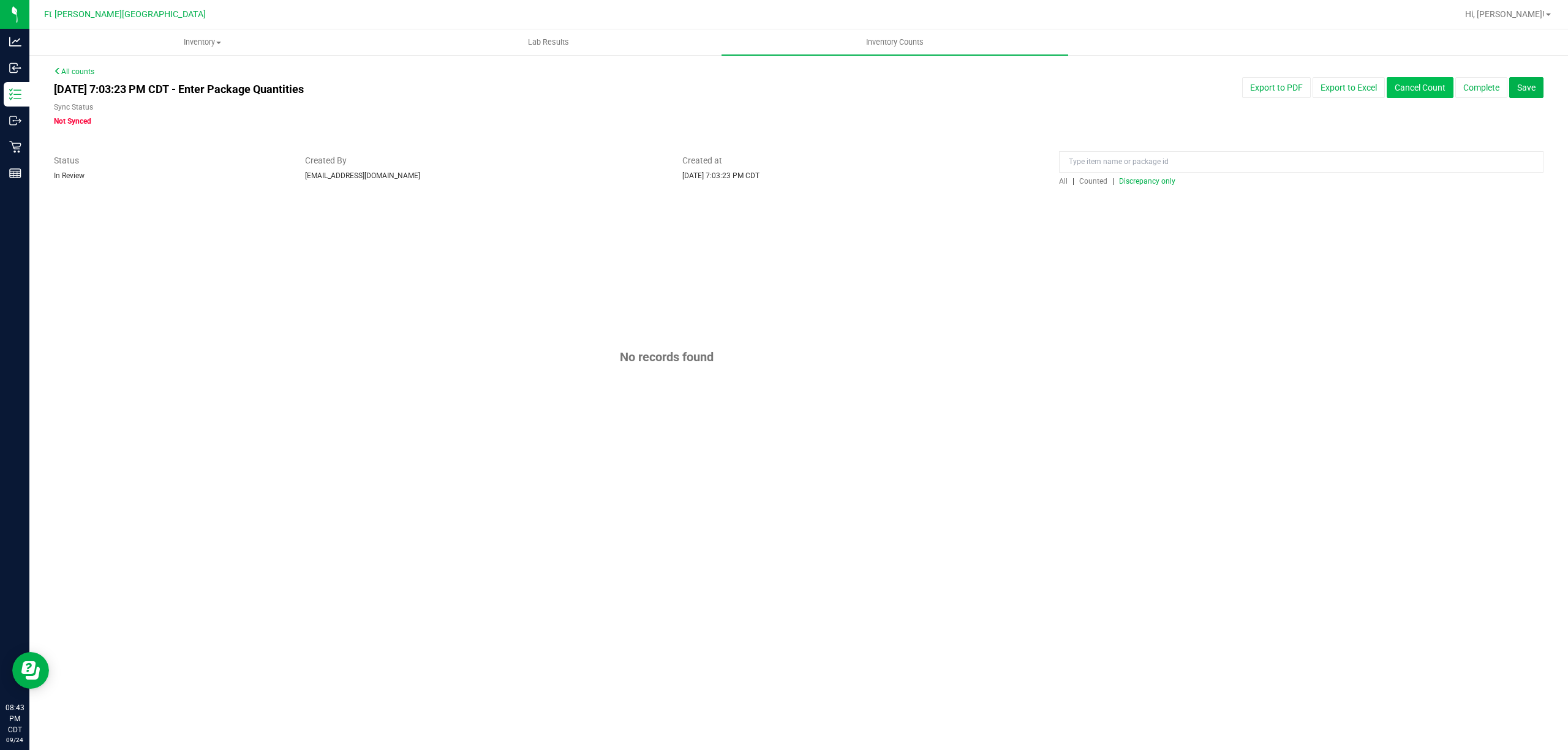
click at [1432, 89] on button "Cancel Count" at bounding box center [1420, 88] width 67 height 21
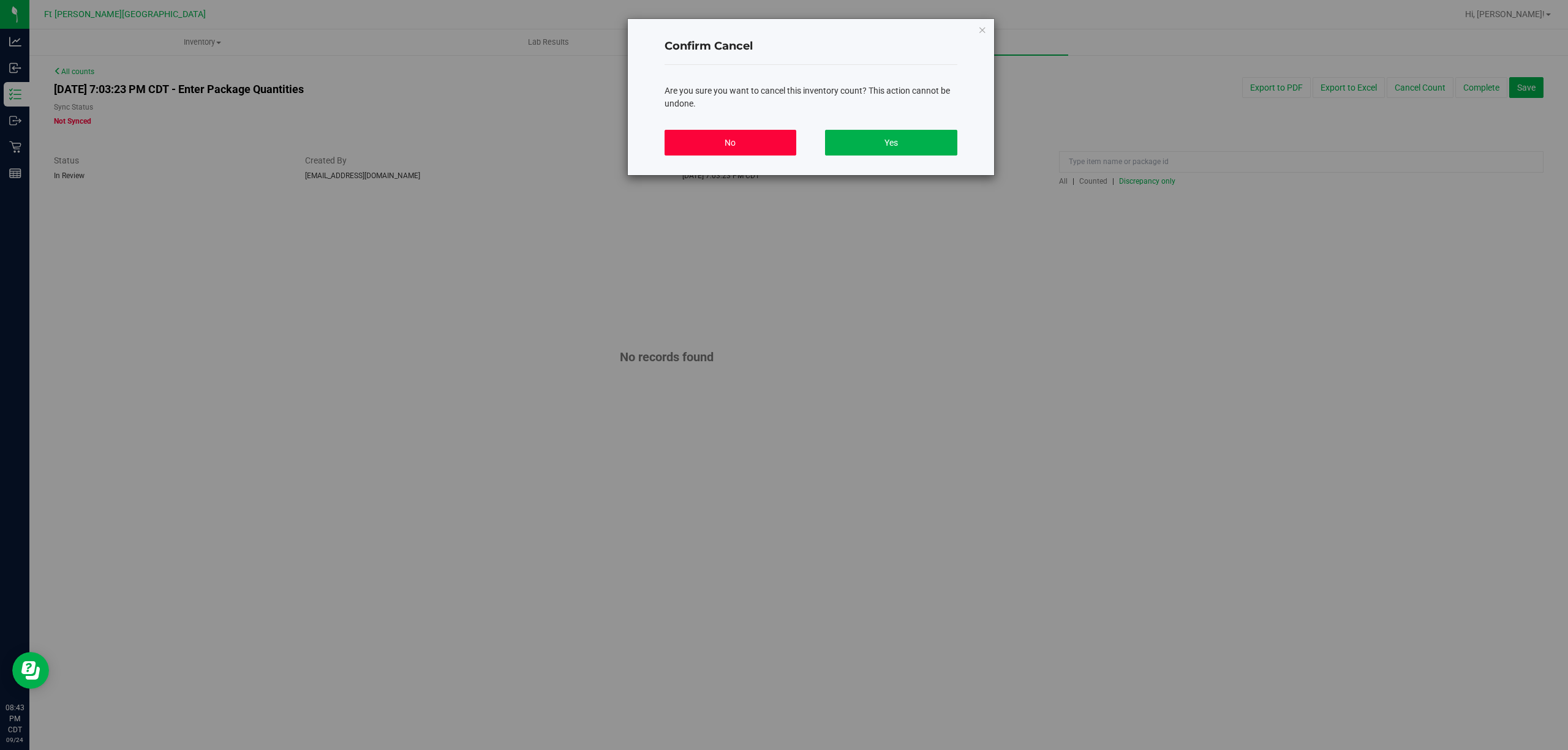
click at [765, 143] on button "No" at bounding box center [730, 143] width 132 height 26
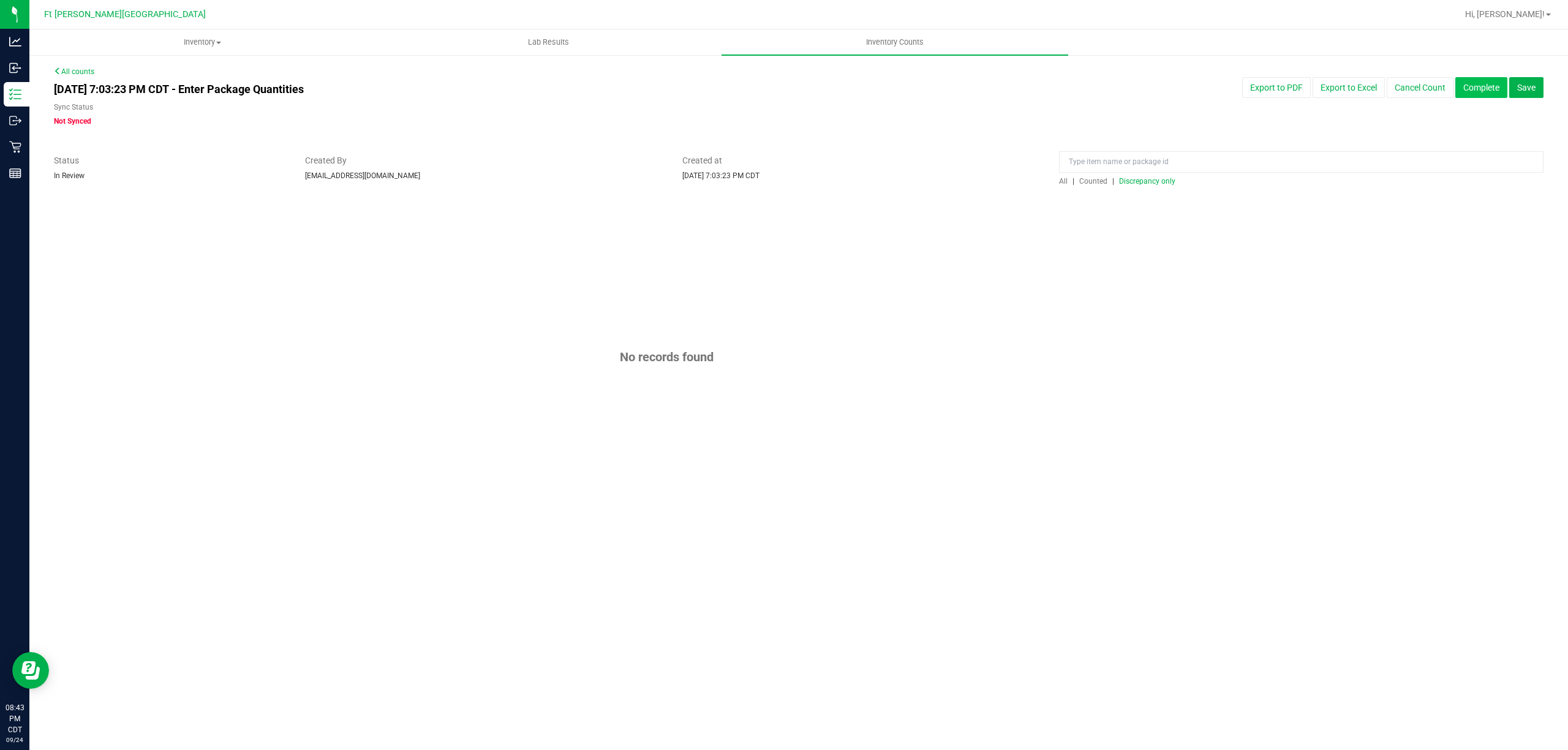
click at [1483, 91] on button "Complete" at bounding box center [1481, 88] width 52 height 21
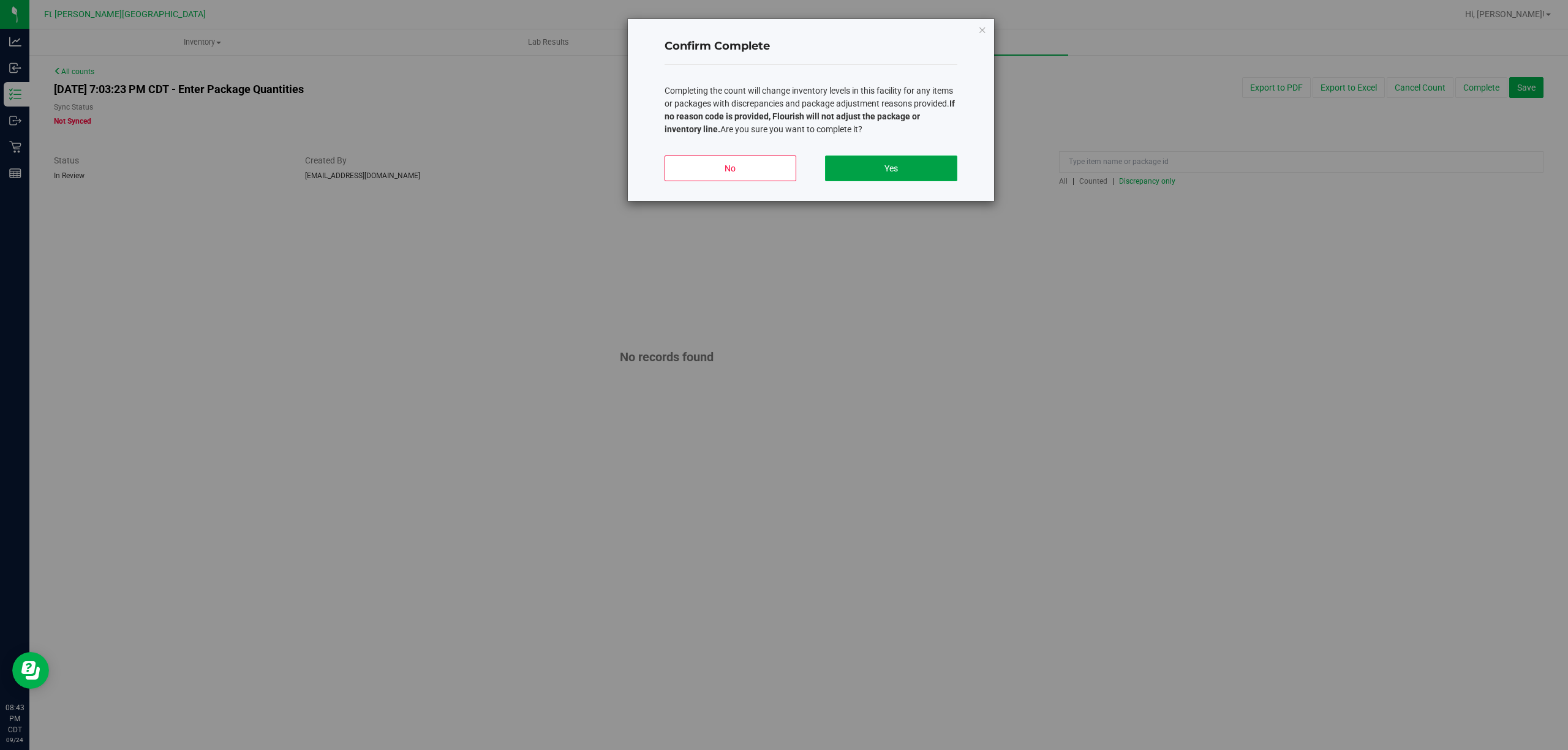
click at [934, 162] on button "Yes" at bounding box center [891, 169] width 132 height 26
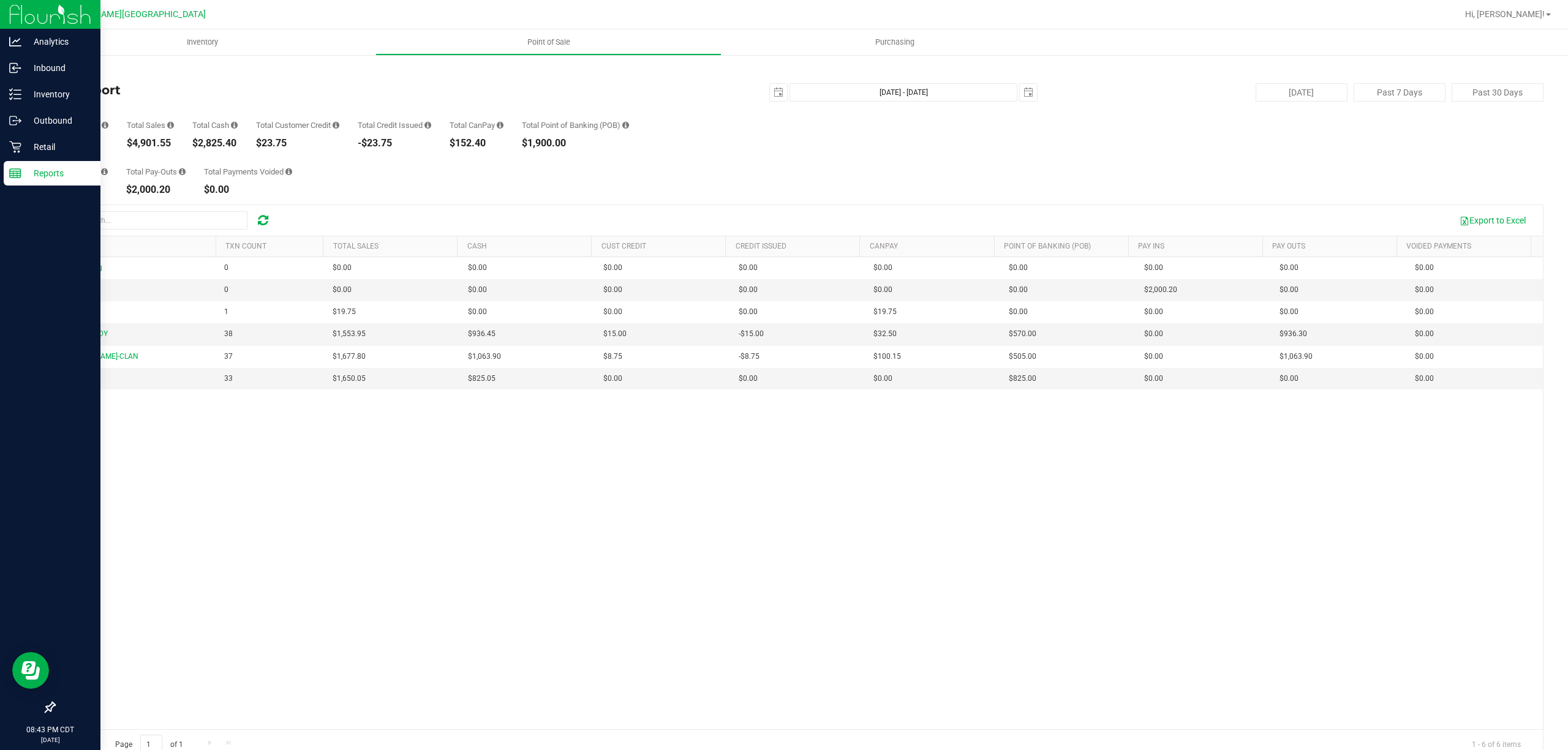
click at [13, 175] on icon at bounding box center [15, 174] width 12 height 12
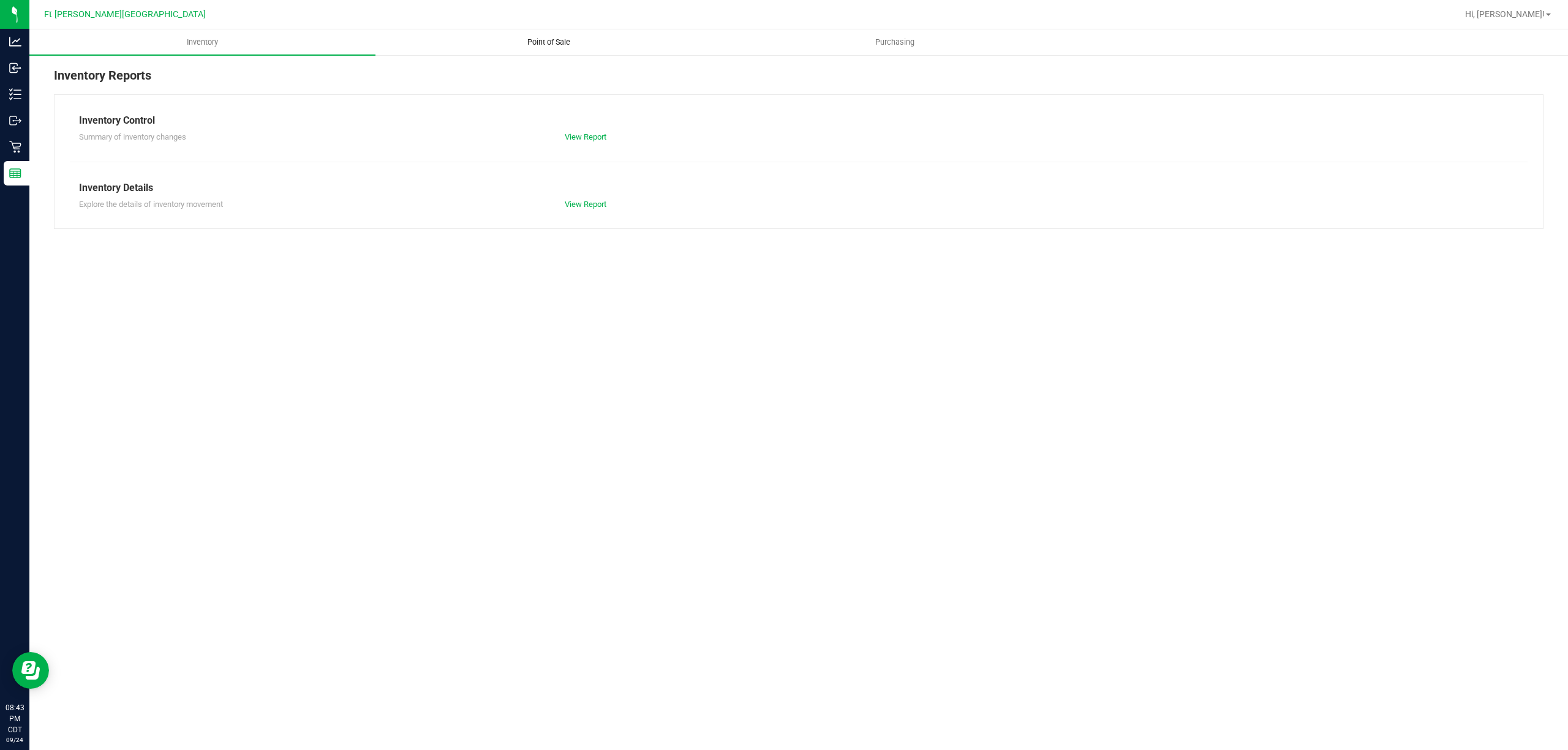
click at [549, 40] on span "Point of Sale" at bounding box center [549, 42] width 76 height 11
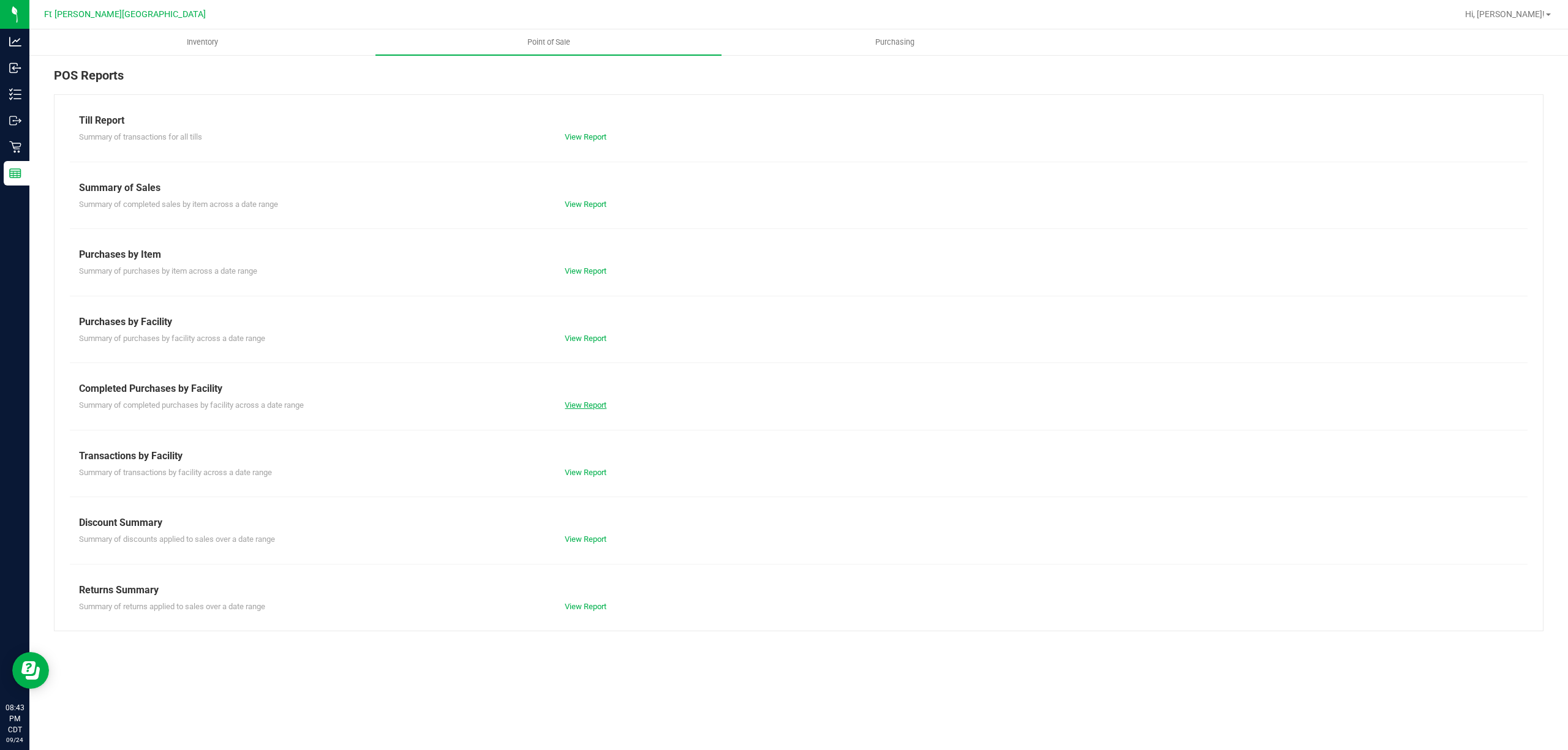
click at [573, 403] on link "View Report" at bounding box center [585, 405] width 42 height 9
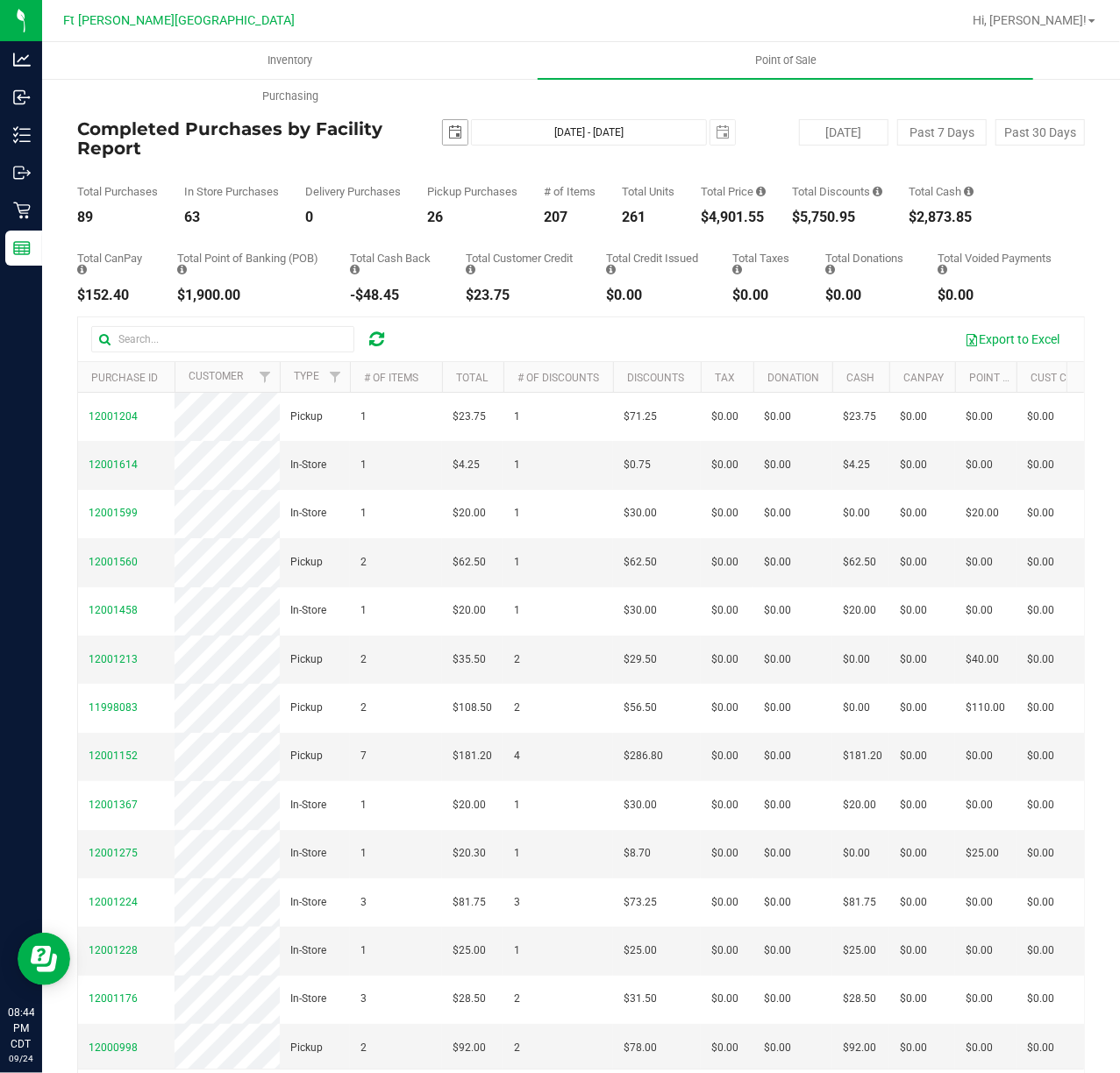
click at [448, 131] on span "select" at bounding box center [455, 133] width 14 height 14
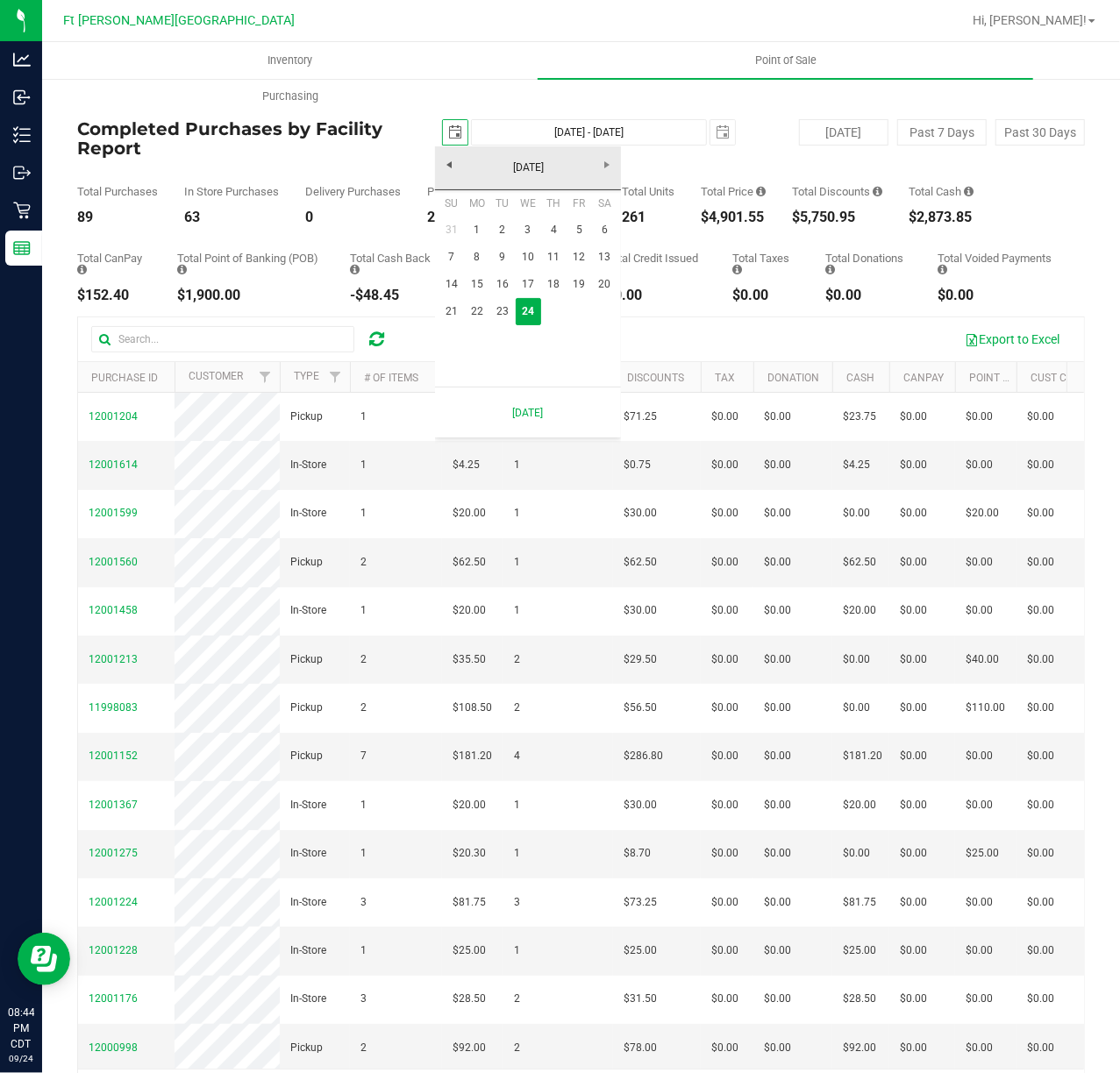
scroll to position [0, 44]
click at [445, 305] on link "21" at bounding box center [451, 311] width 25 height 27
type input "[DATE]"
type input "[DATE] - [DATE]"
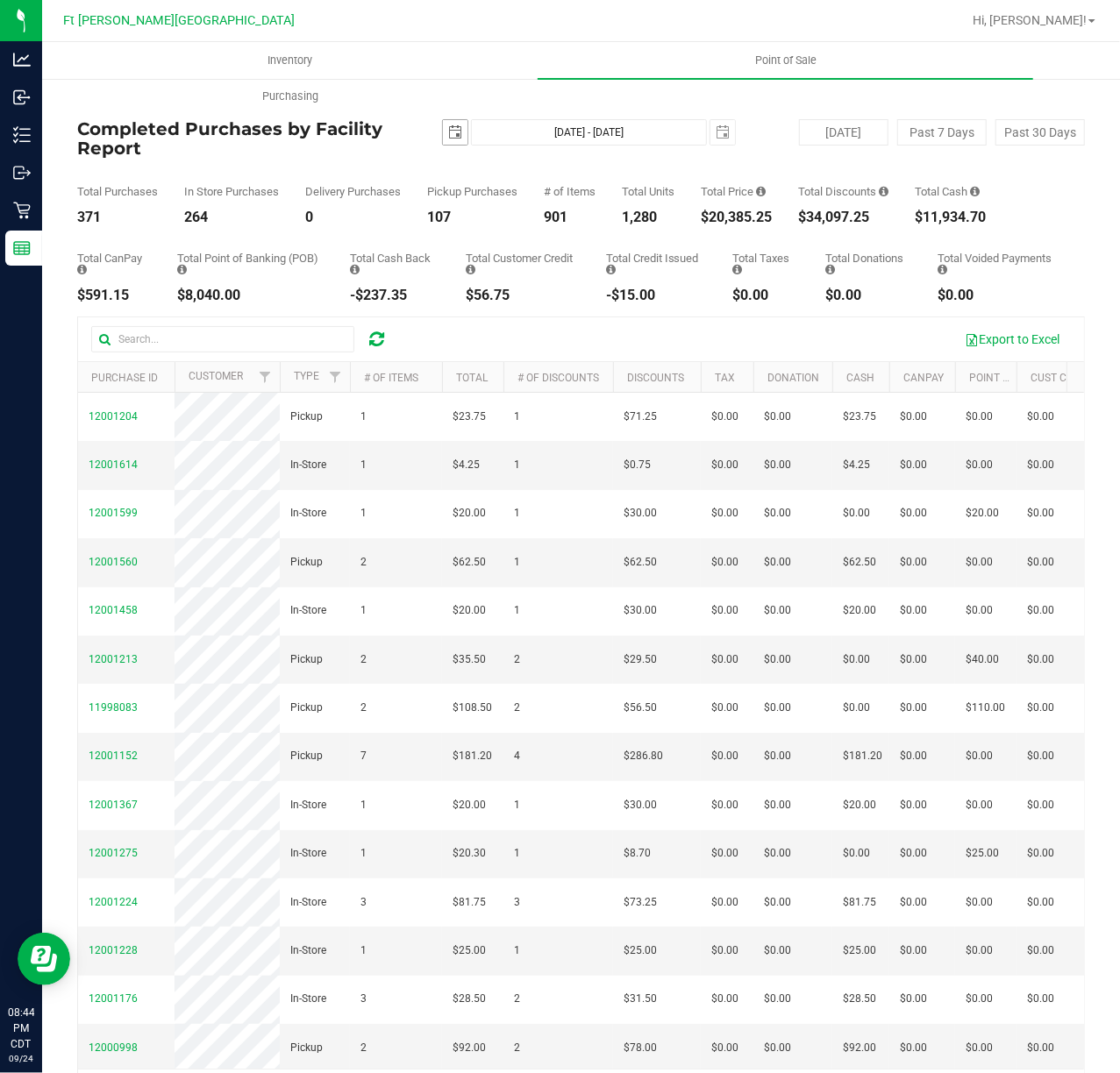
drag, startPoint x: 457, startPoint y: 127, endPoint x: 500, endPoint y: 155, distance: 51.3
click at [457, 127] on span "select" at bounding box center [455, 133] width 25 height 25
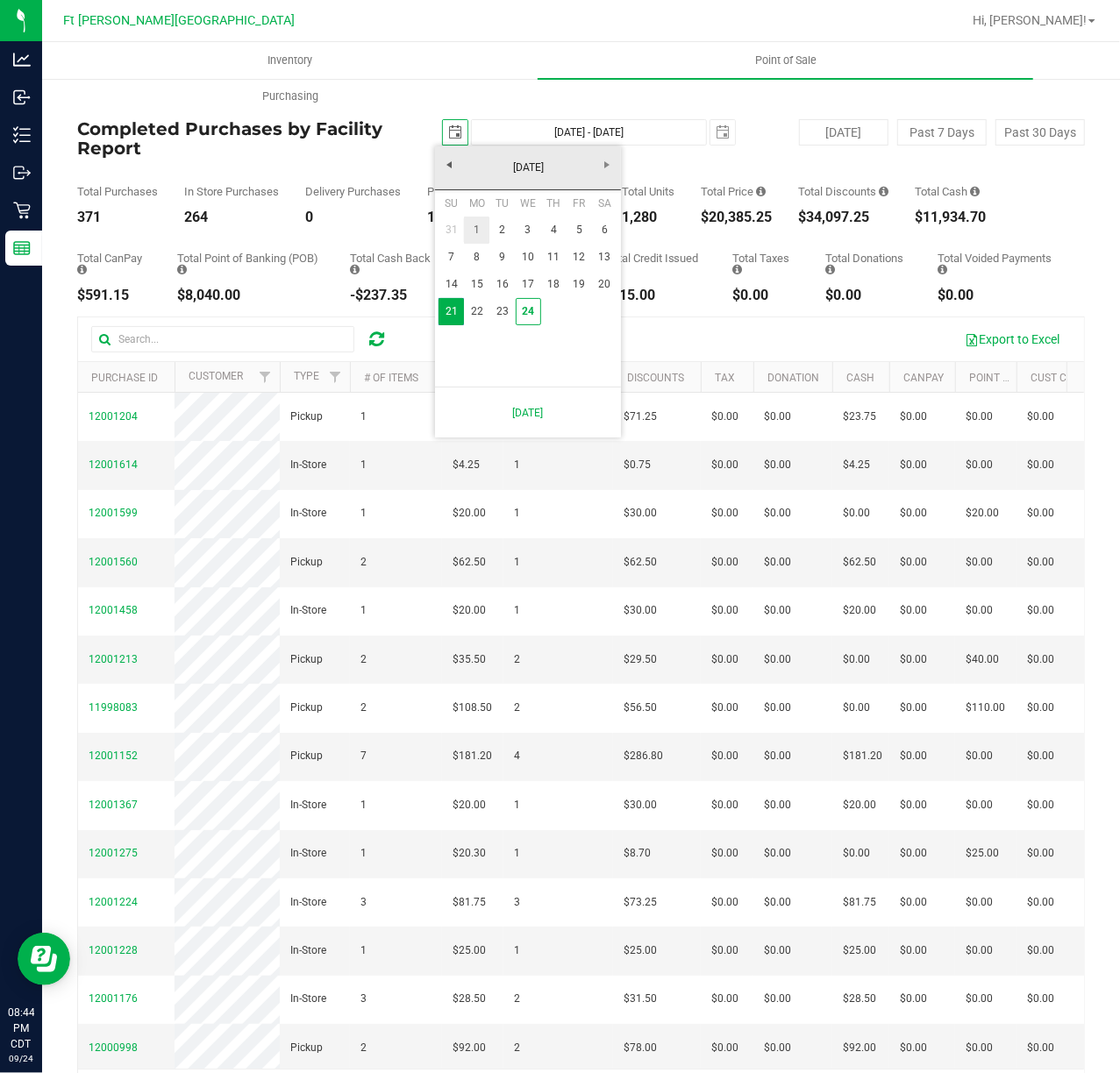
click at [478, 233] on link "1" at bounding box center [476, 230] width 25 height 27
type input "[DATE]"
type input "[DATE] - [DATE]"
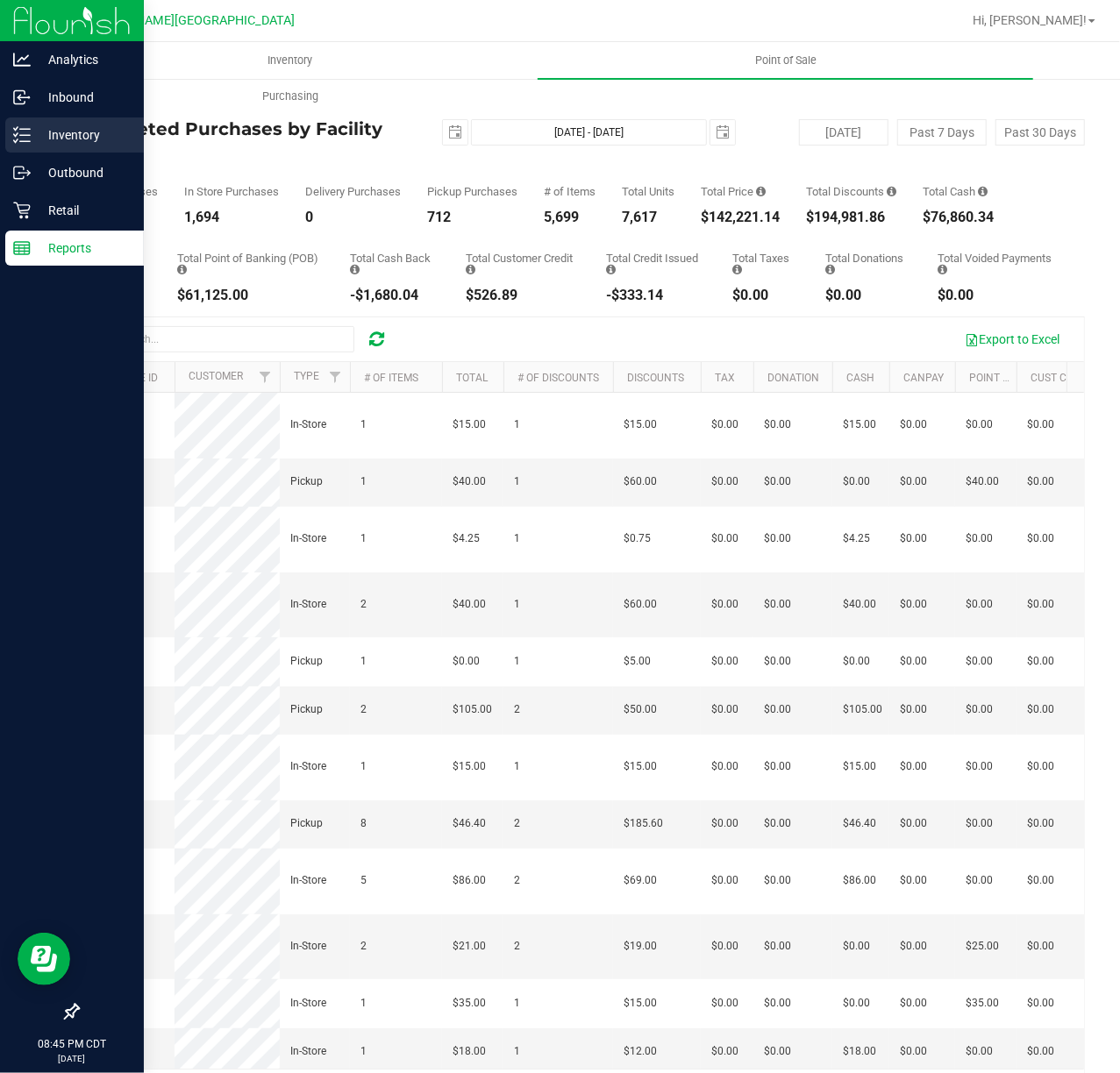
click at [35, 130] on p "Inventory" at bounding box center [83, 135] width 105 height 21
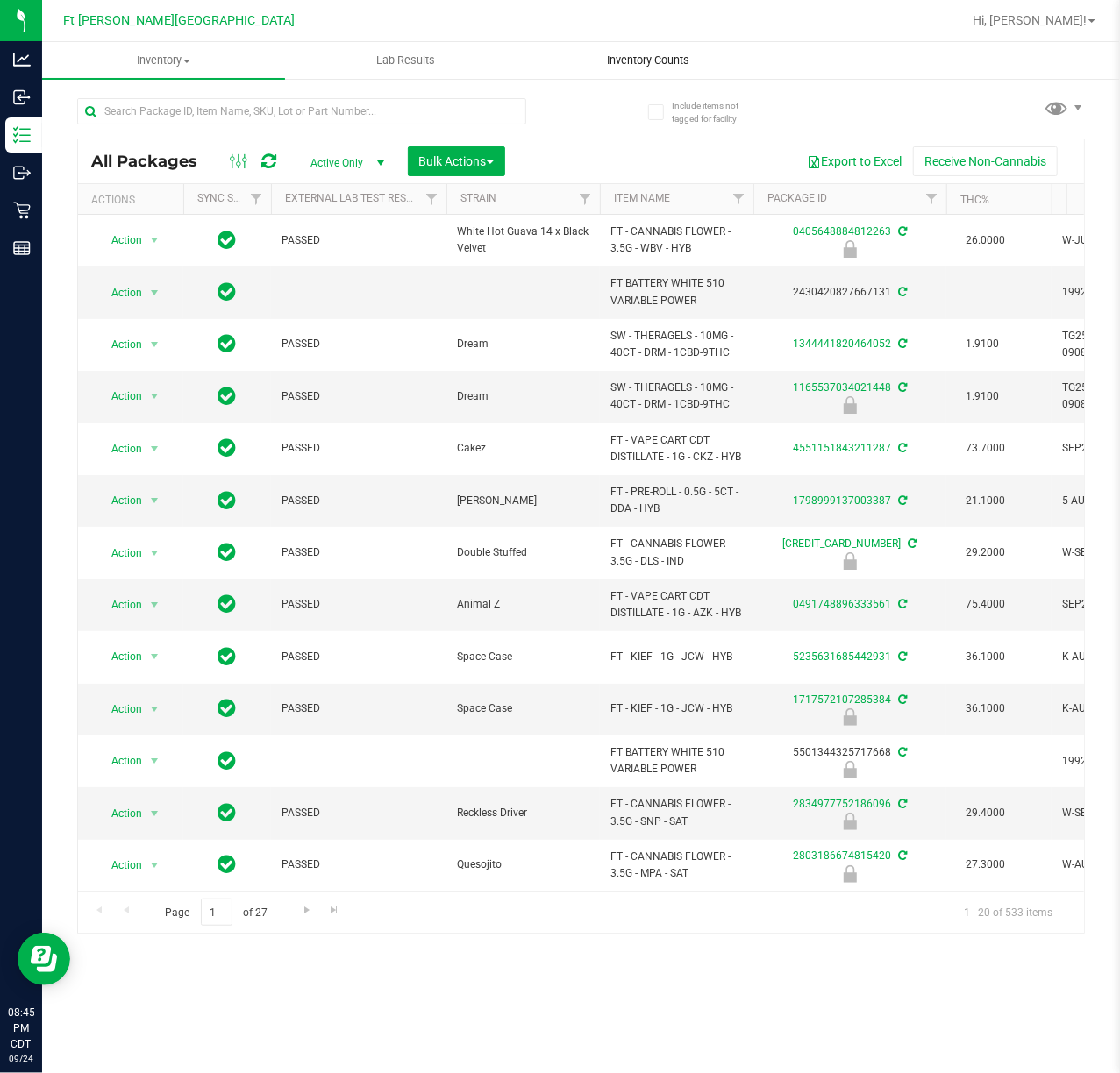
click at [632, 58] on span "Inventory Counts" at bounding box center [648, 61] width 130 height 16
